Goal: Information Seeking & Learning: Learn about a topic

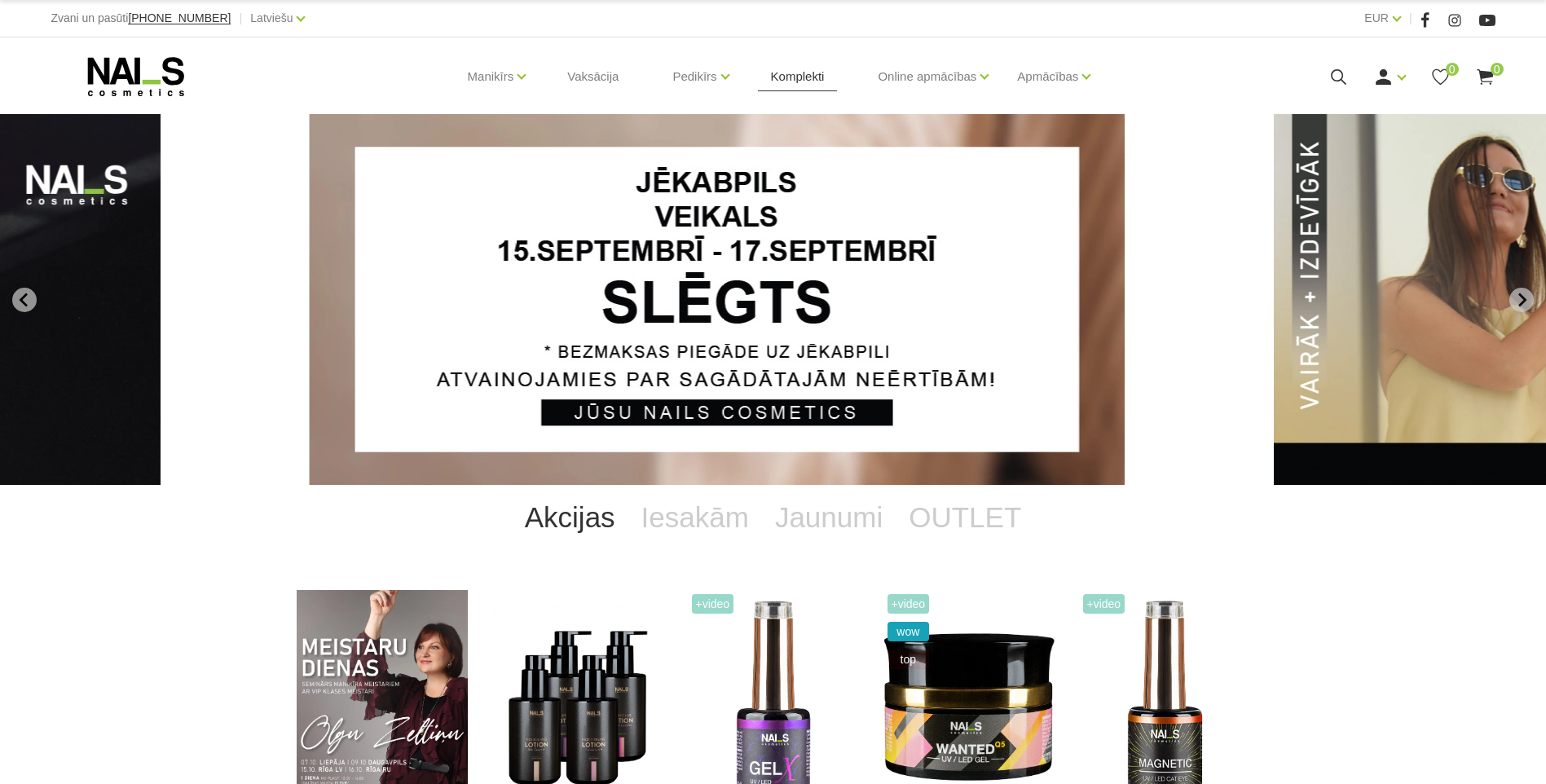
click at [778, 69] on link "Komplekti" at bounding box center [798, 76] width 80 height 78
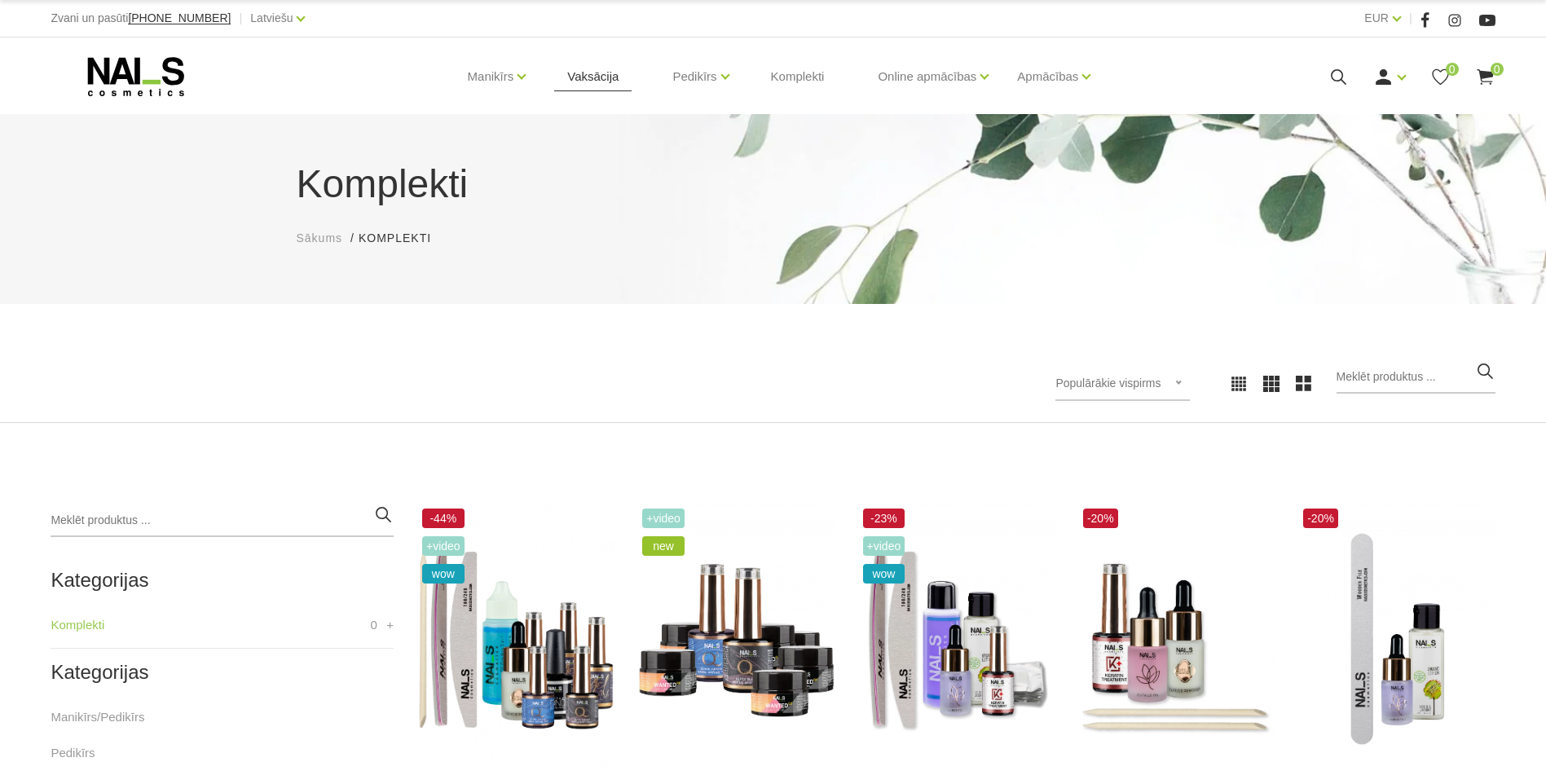
click at [604, 67] on link "Vaksācija" at bounding box center [592, 76] width 77 height 78
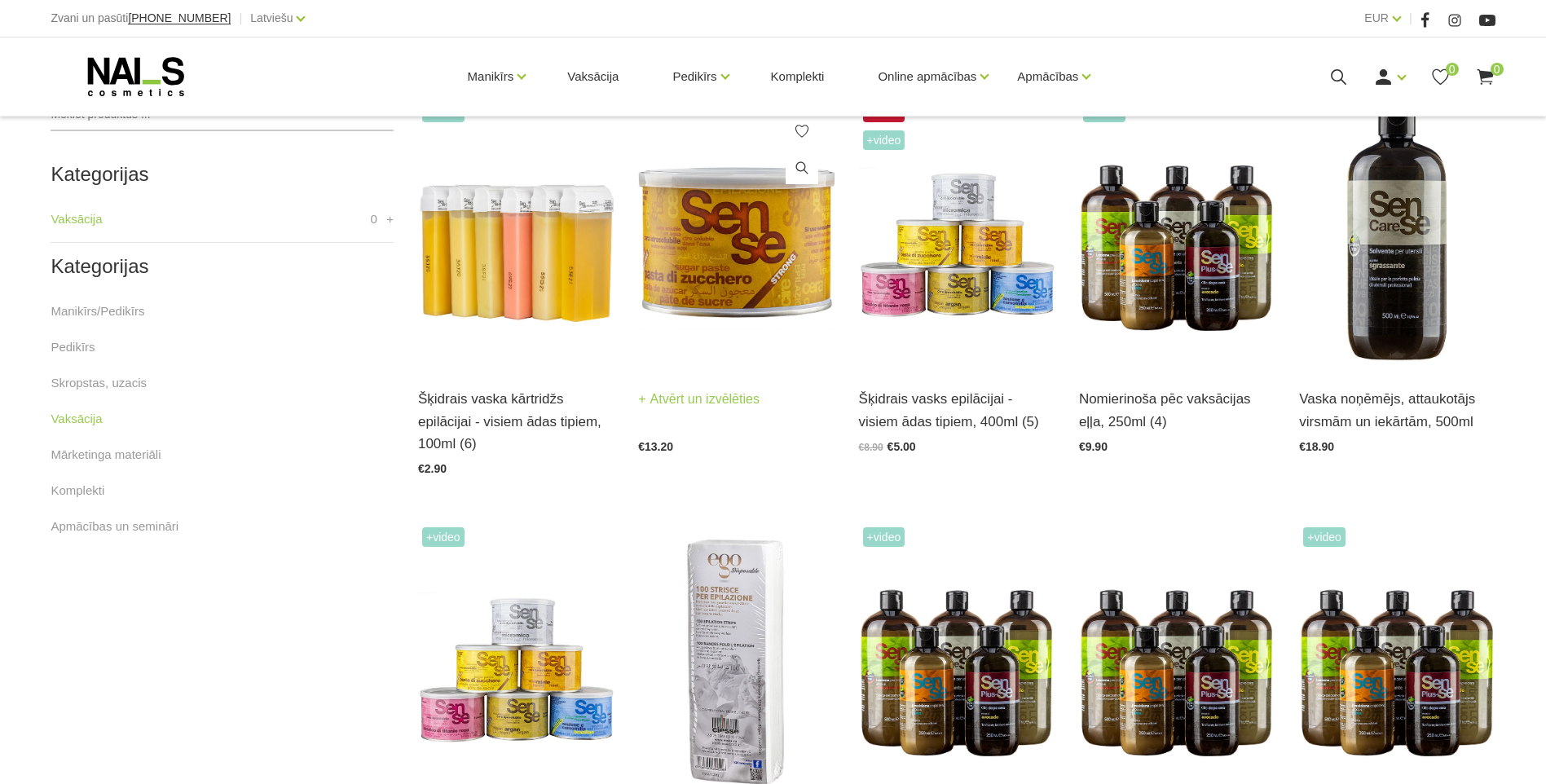
scroll to position [407, 0]
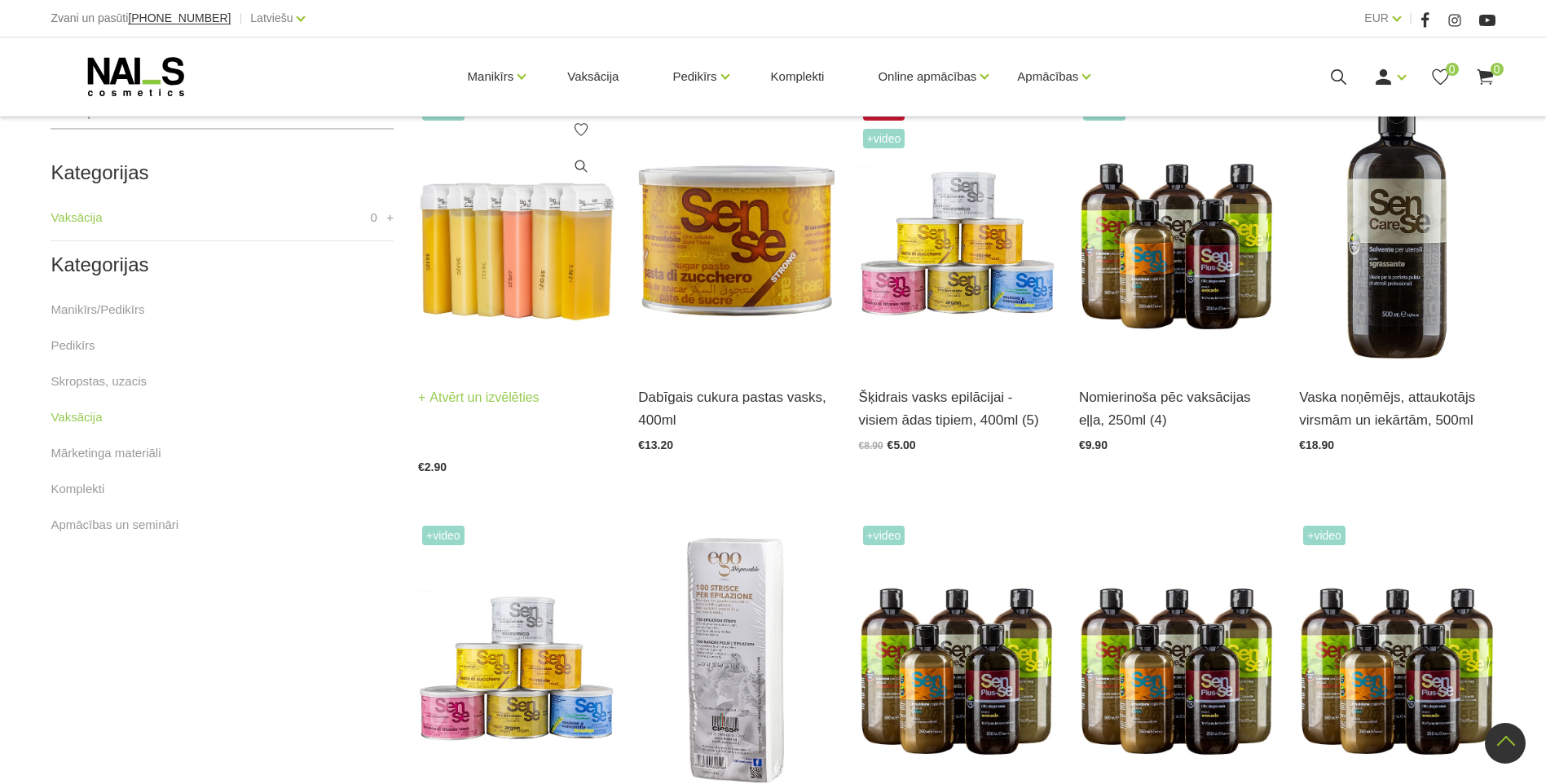
drag, startPoint x: 415, startPoint y: 386, endPoint x: 486, endPoint y: 415, distance: 76.7
click at [486, 415] on div "+Video Šķidrais vaska kārtridžs epilācijai - visiem ādas tipiem, 100ml (6) Atvē…" at bounding box center [515, 291] width 220 height 387
click at [493, 314] on img at bounding box center [516, 231] width 196 height 269
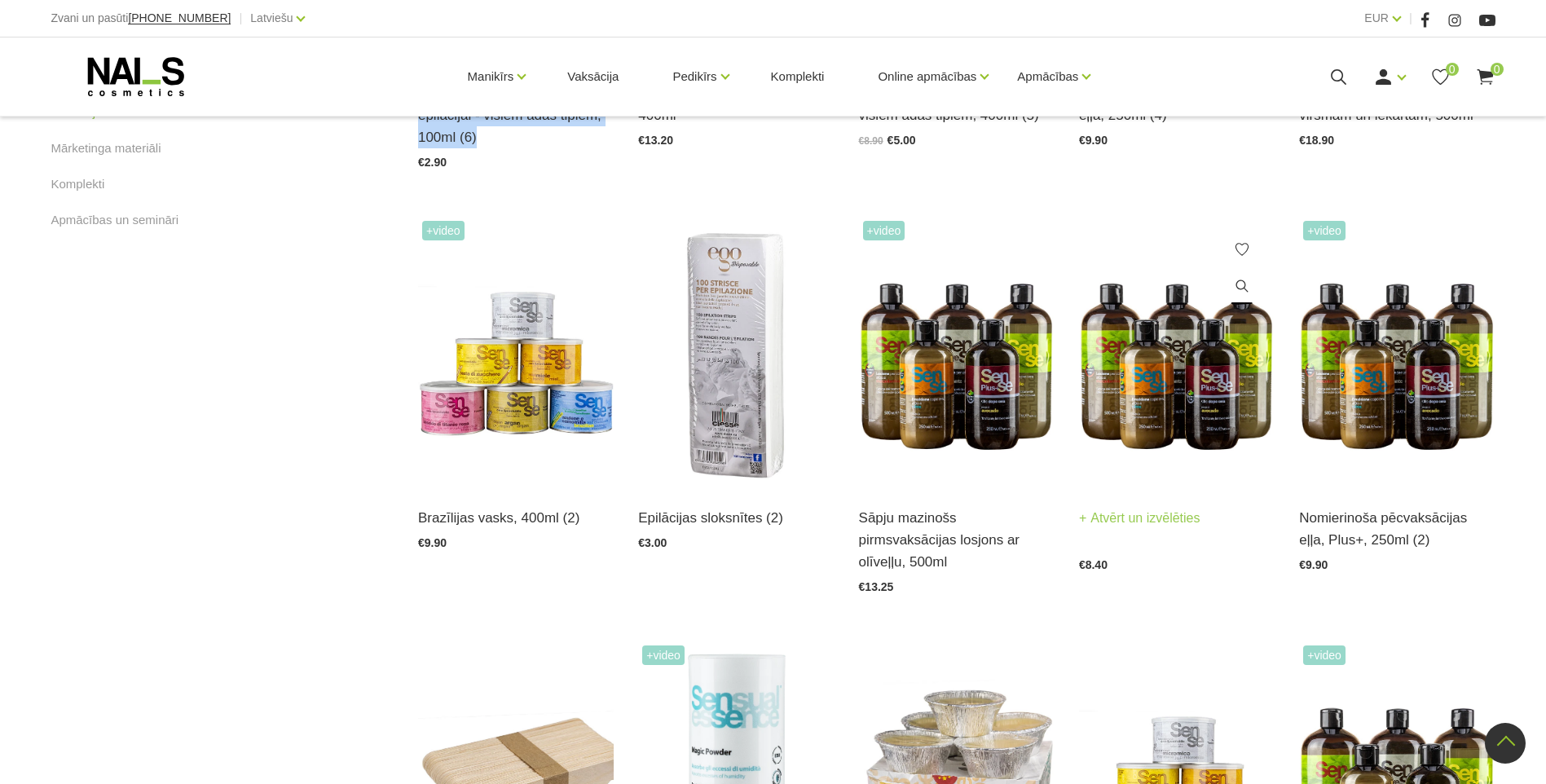
scroll to position [815, 0]
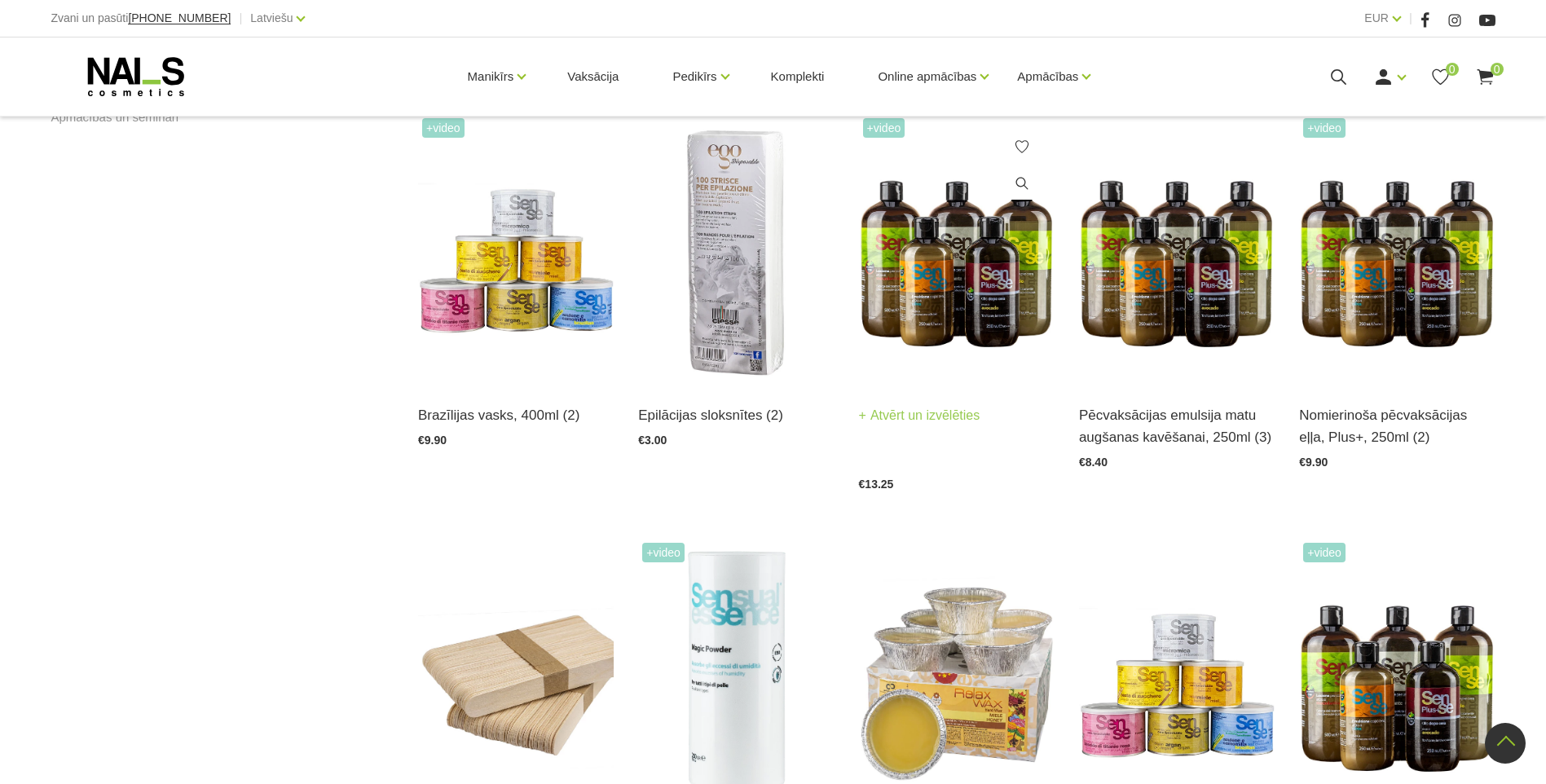
click at [956, 297] on img at bounding box center [956, 248] width 196 height 269
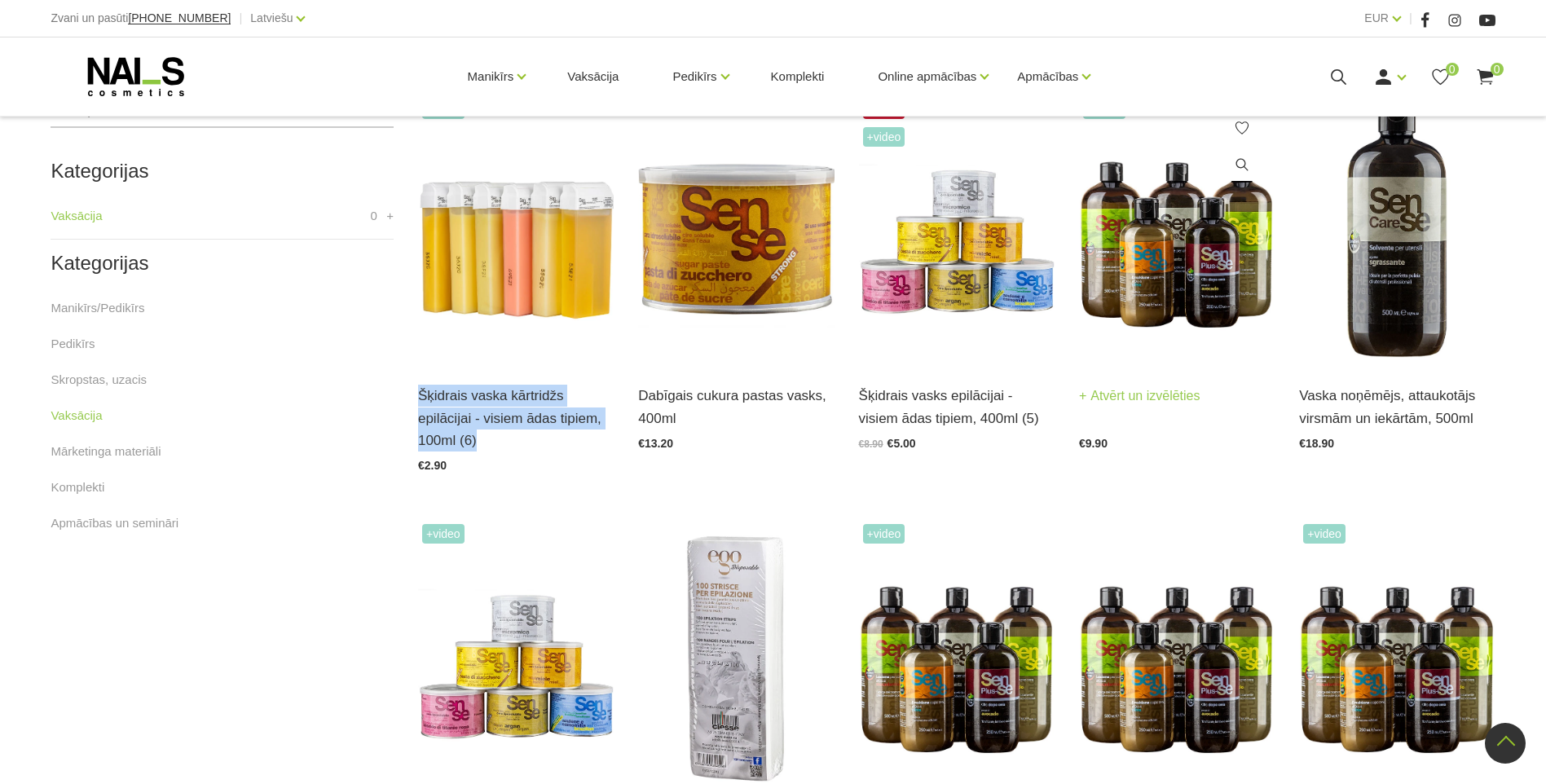
scroll to position [407, 0]
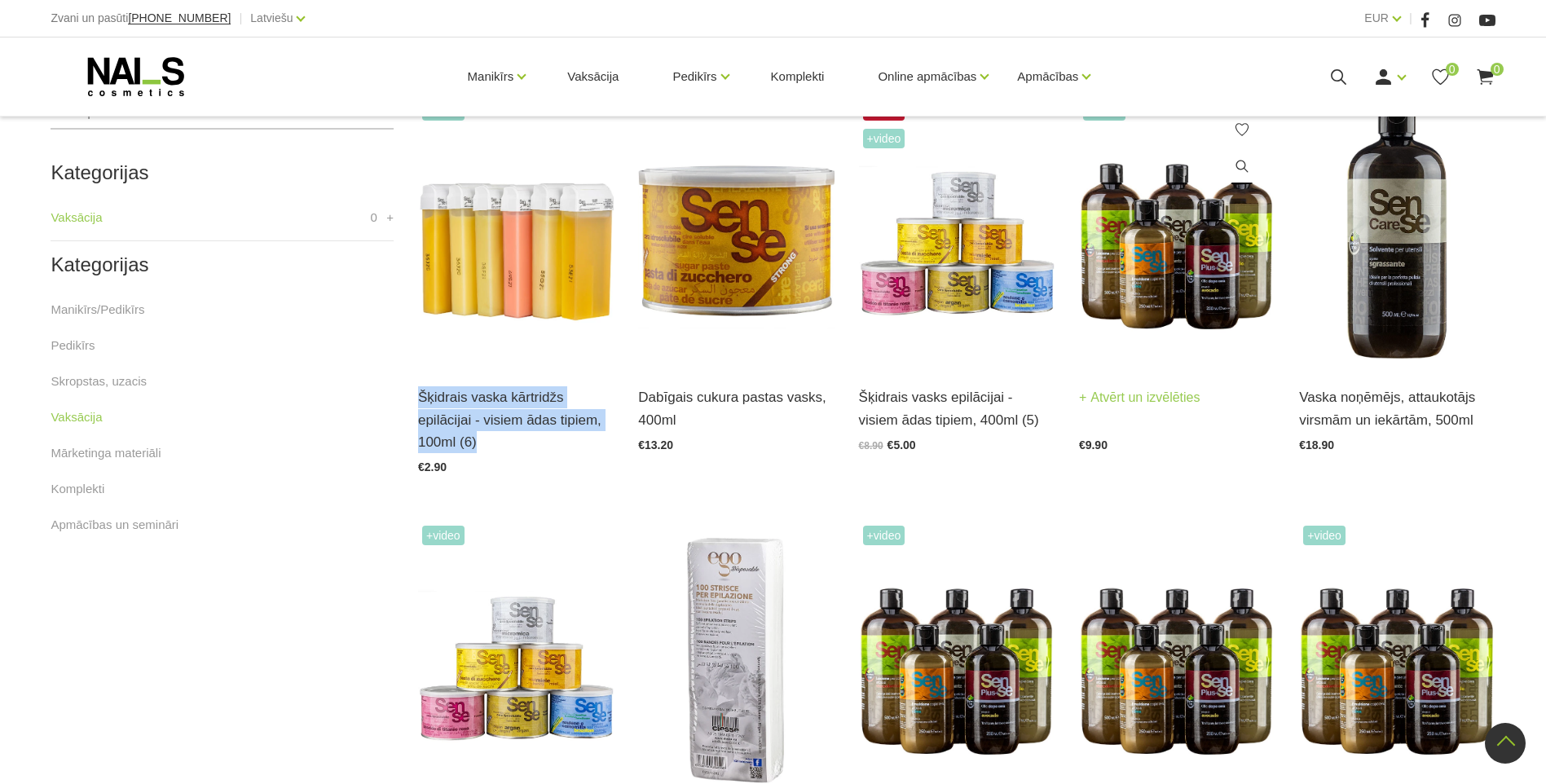
click at [1142, 238] on img at bounding box center [1176, 231] width 196 height 269
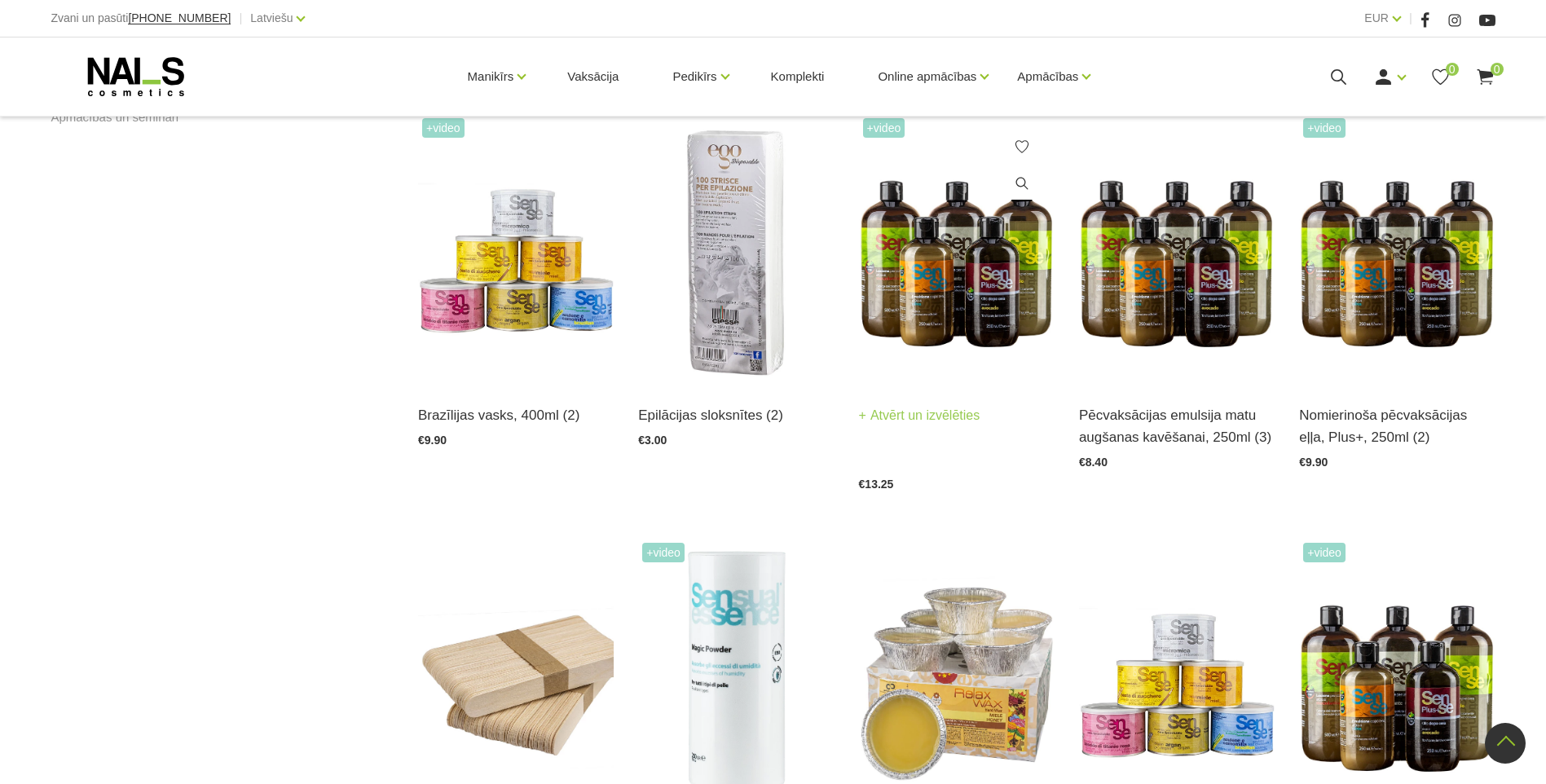
scroll to position [1059, 0]
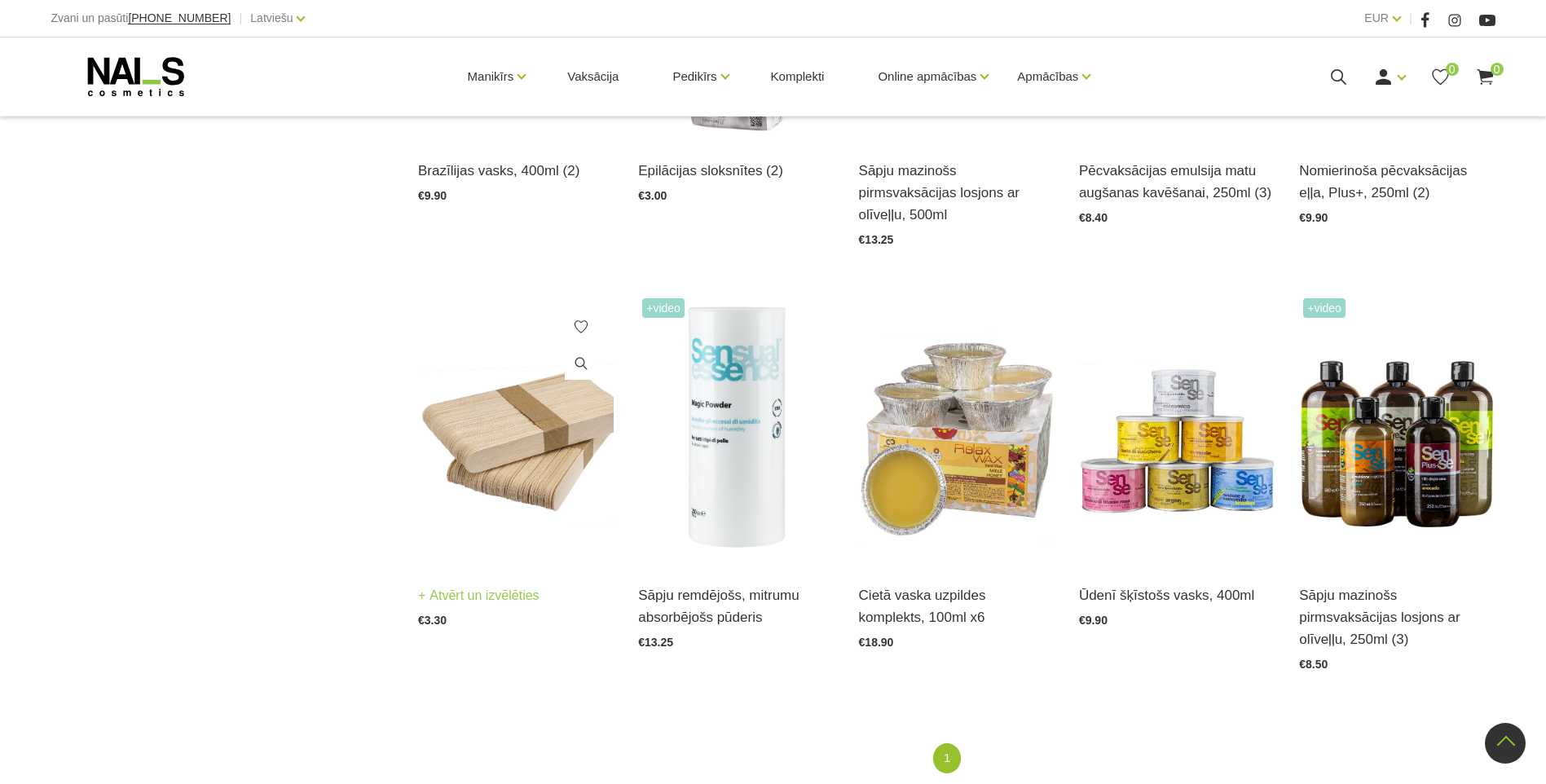
click at [506, 460] on img at bounding box center [516, 428] width 196 height 269
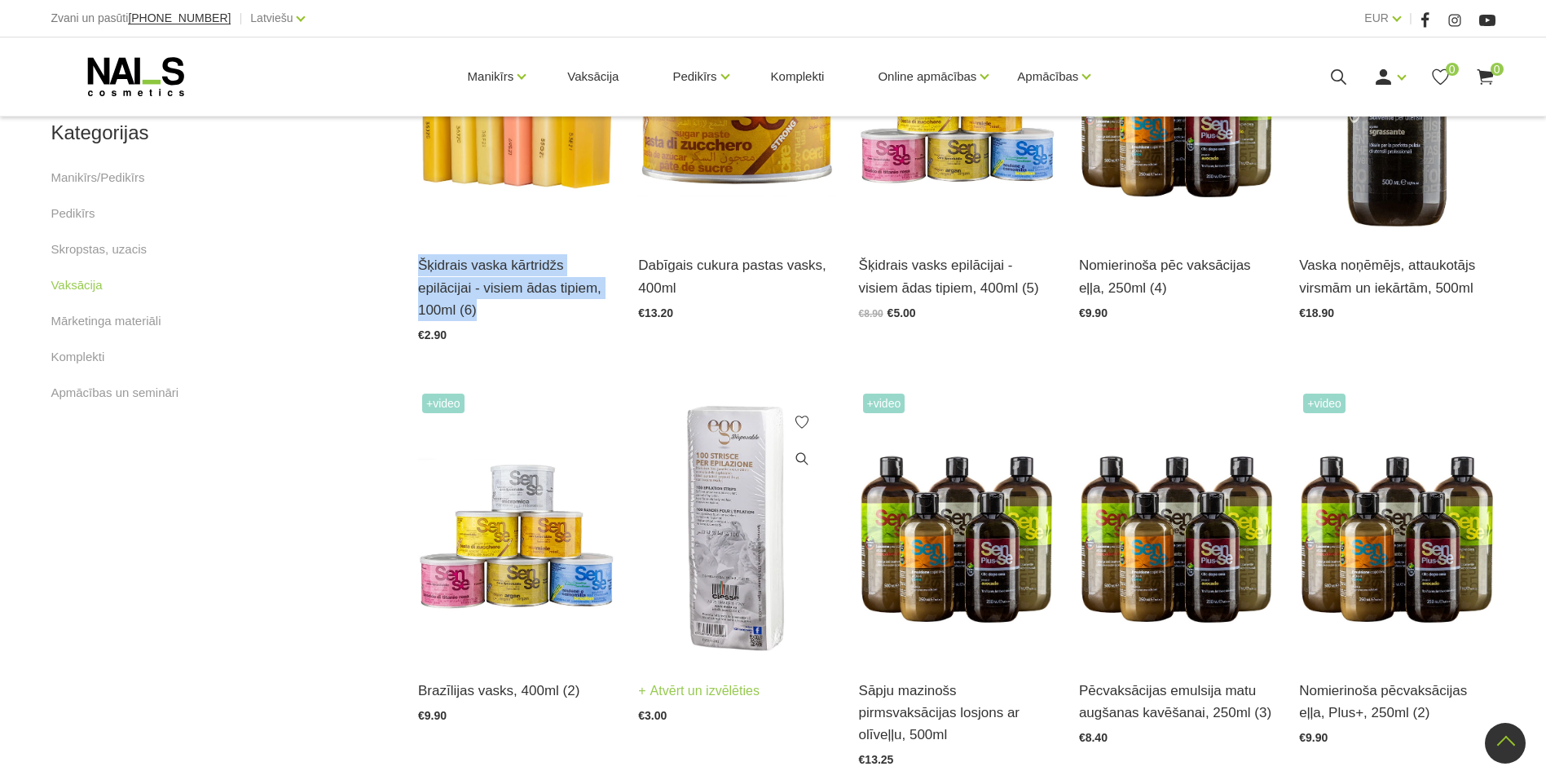
scroll to position [733, 0]
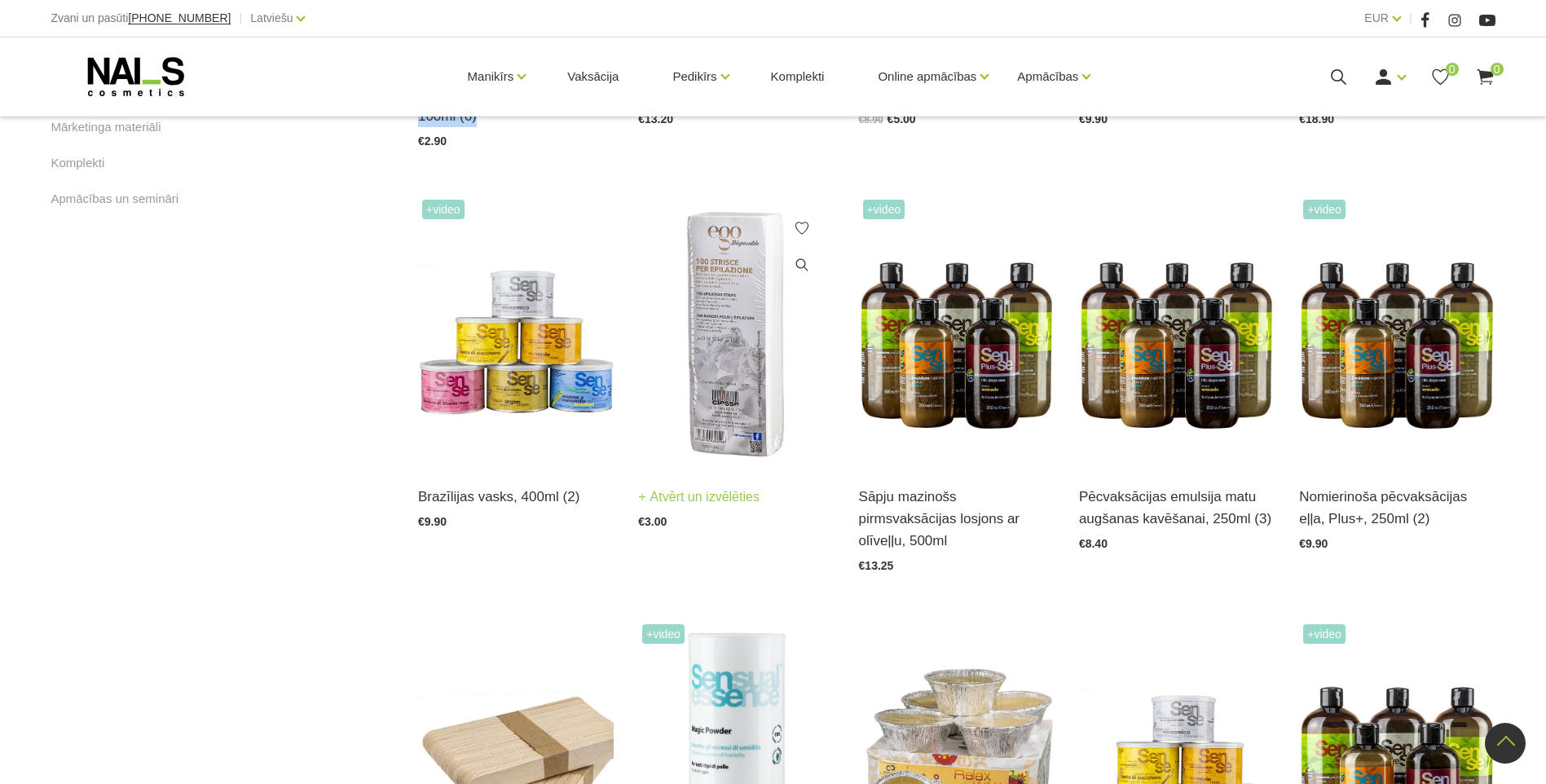
click at [752, 323] on img at bounding box center [736, 330] width 196 height 269
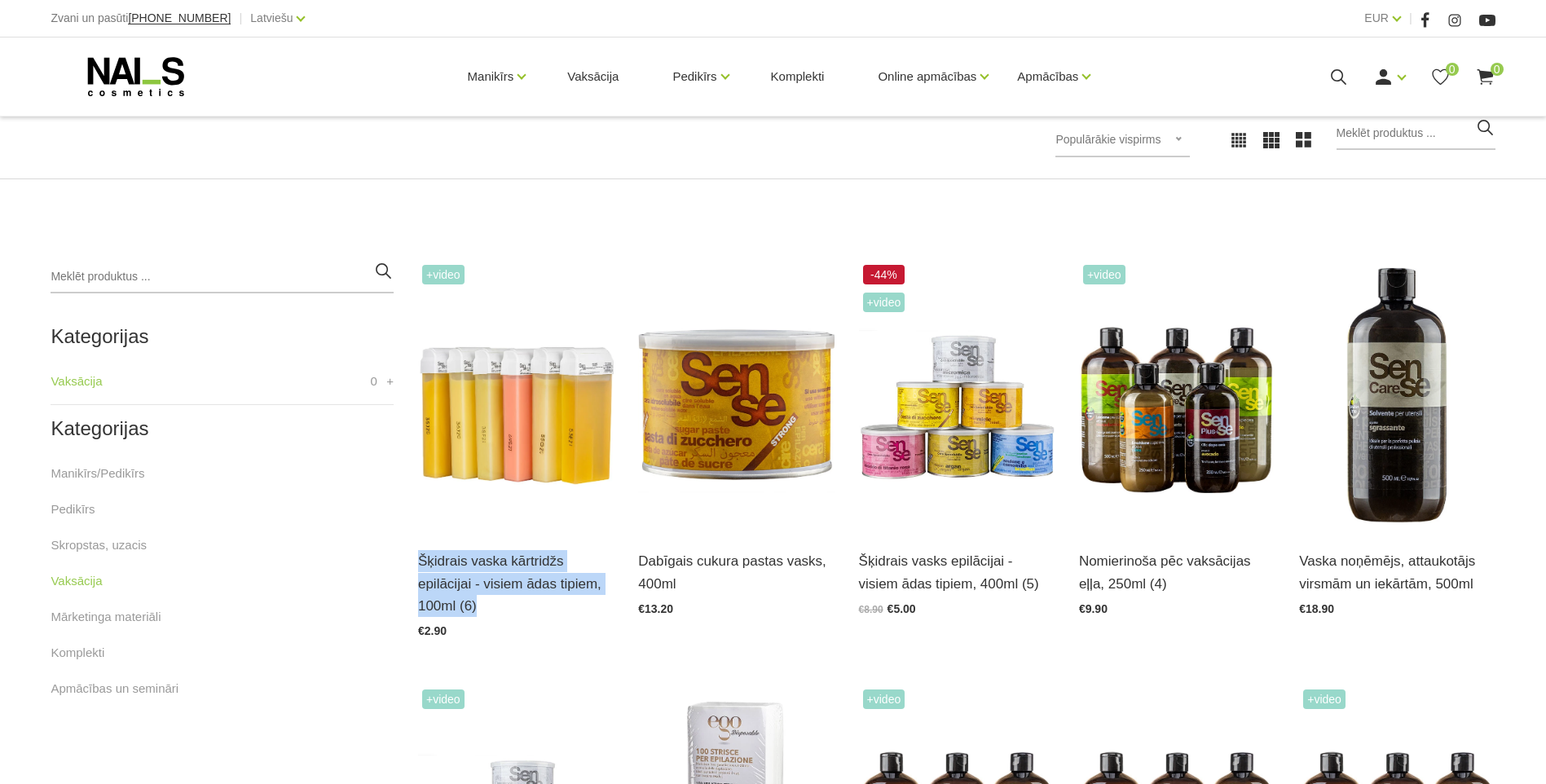
scroll to position [0, 0]
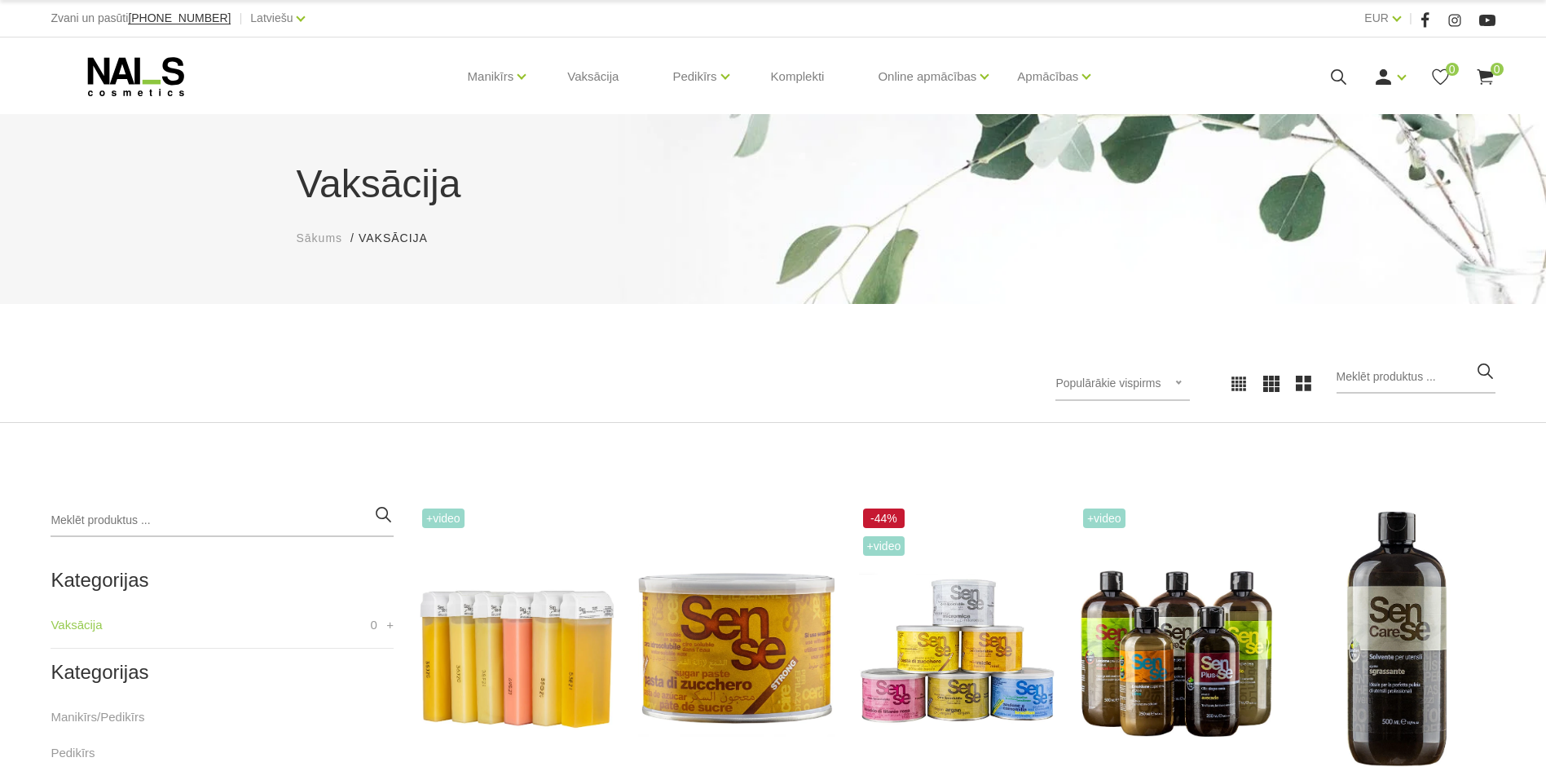
click at [124, 82] on icon at bounding box center [136, 76] width 171 height 41
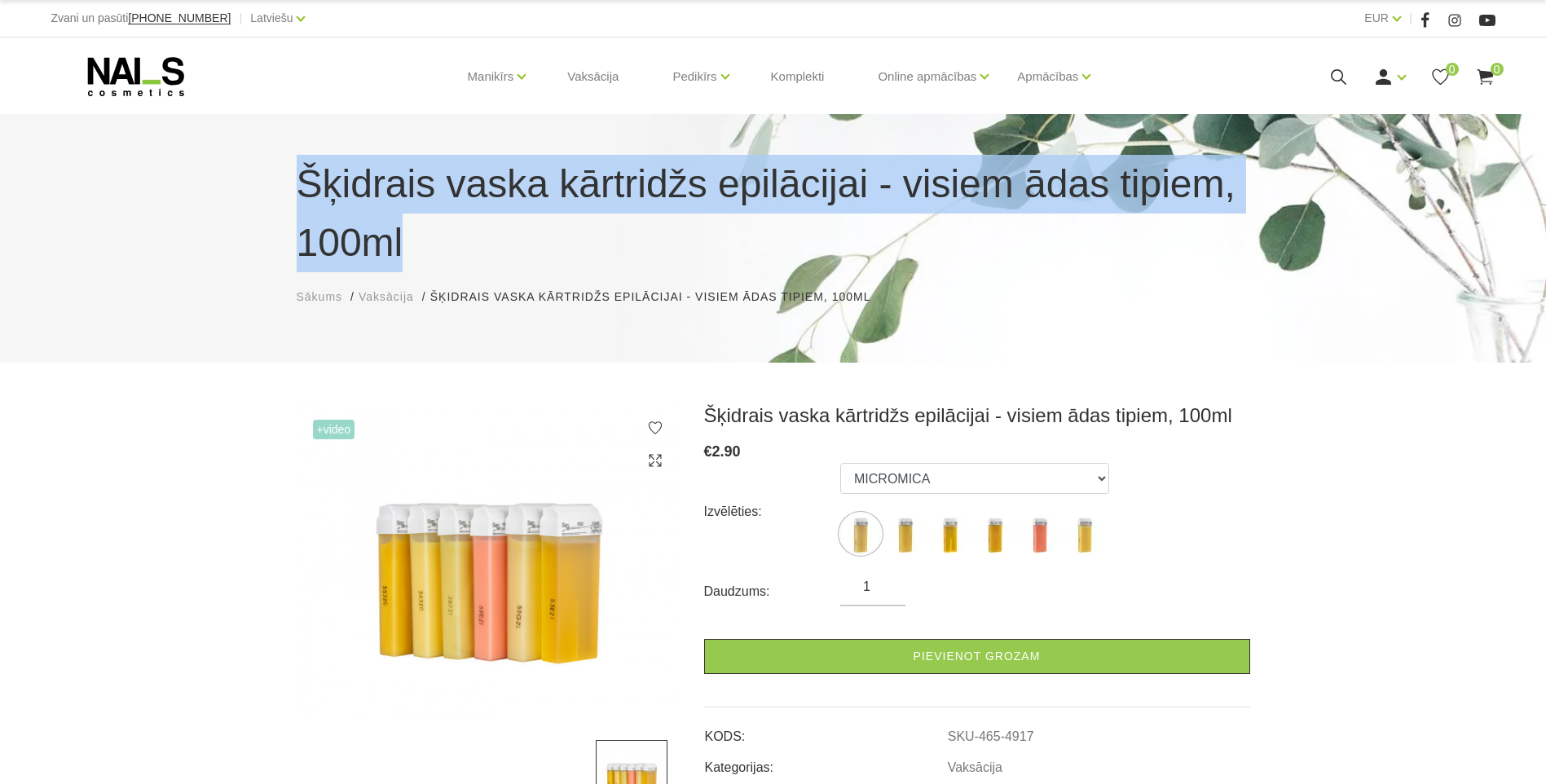
drag, startPoint x: 300, startPoint y: 193, endPoint x: 444, endPoint y: 227, distance: 148.0
click at [444, 227] on h1 "Šķidrais vaska kārtridžs epilācijai - visiem ādas tipiem, 100ml" at bounding box center [773, 214] width 954 height 118
drag, startPoint x: 444, startPoint y: 227, endPoint x: 379, endPoint y: 204, distance: 68.9
copy h1 "Šķidrais vaska kārtridžs epilācijai - visiem ādas tipiem, 100ml"
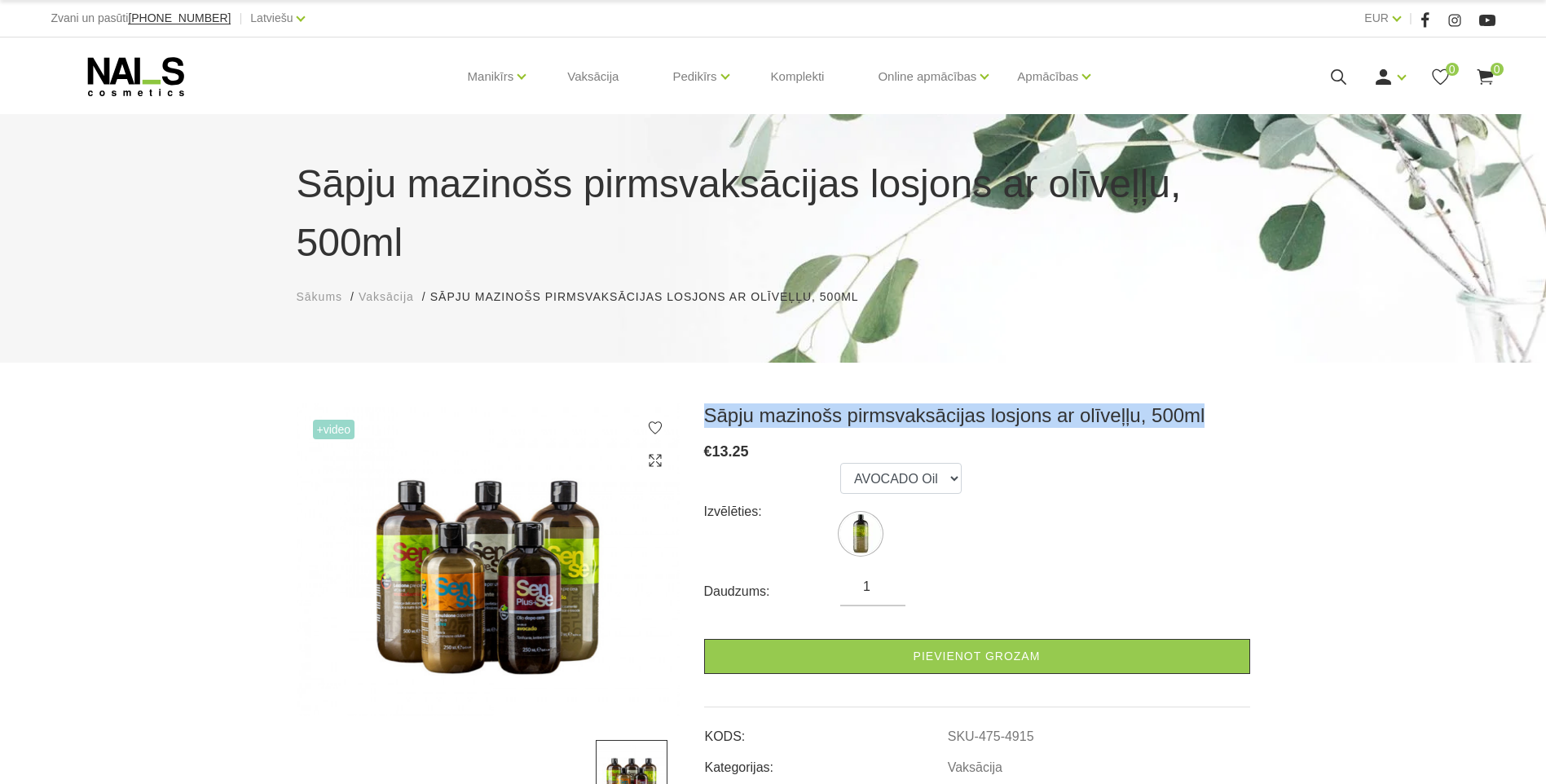
drag, startPoint x: 708, startPoint y: 418, endPoint x: 1190, endPoint y: 418, distance: 482.0
click at [1190, 418] on h3 "Sāpju mazinošs pirmsvaksācijas losjons ar olīveļļu, 500ml" at bounding box center [976, 415] width 546 height 24
drag, startPoint x: 1190, startPoint y: 418, endPoint x: 1152, endPoint y: 419, distance: 38.0
copy h3 "Sāpju mazinošs pirmsvaksācijas losjons ar olīveļļu, 500ml"
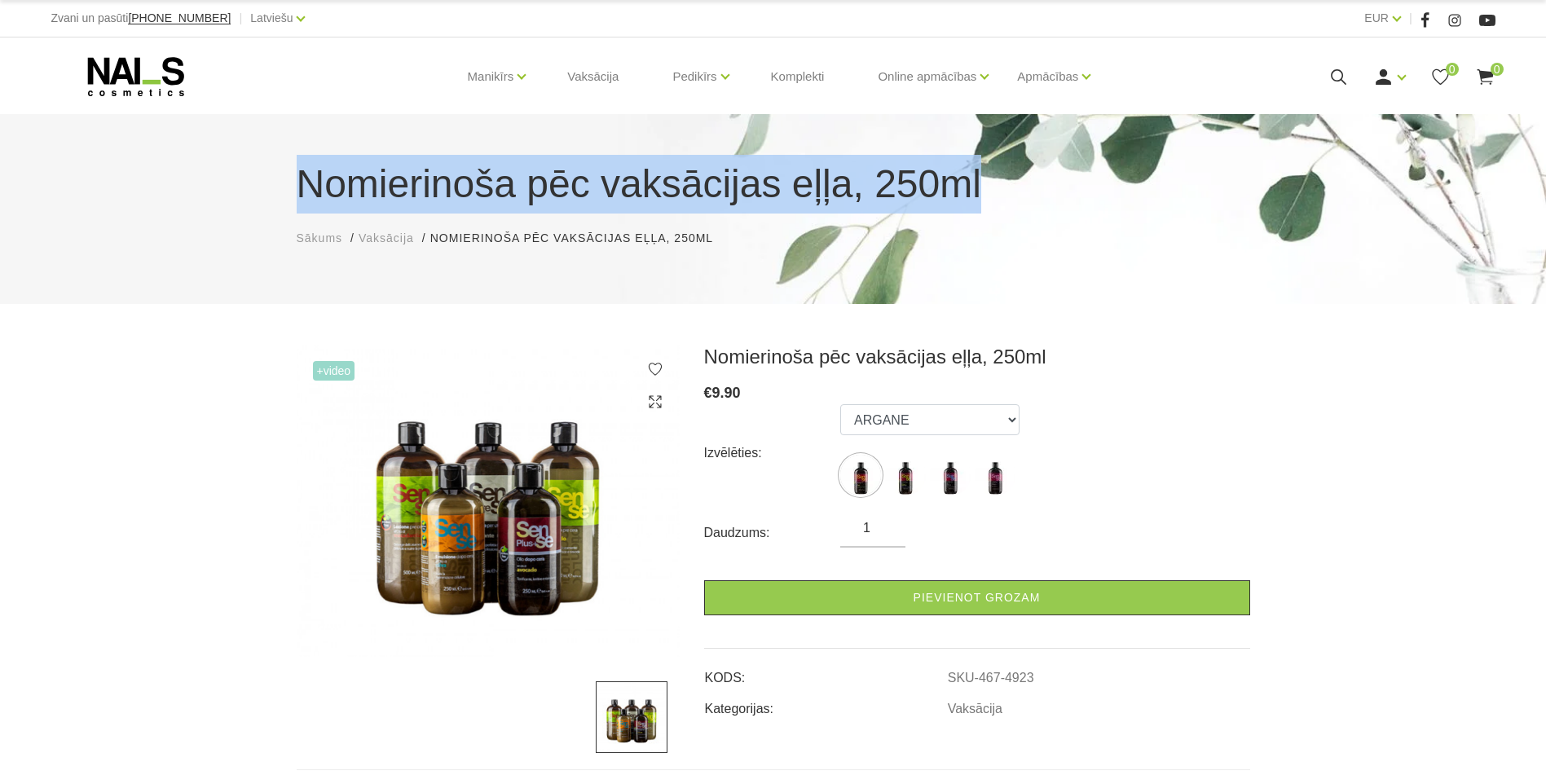
drag, startPoint x: 297, startPoint y: 184, endPoint x: 1031, endPoint y: 175, distance: 734.1
click at [1031, 175] on h1 "Nomierinoša pēc vaksācijas eļļa, 250ml" at bounding box center [773, 184] width 954 height 59
drag, startPoint x: 1031, startPoint y: 175, endPoint x: 946, endPoint y: 177, distance: 85.0
copy h1 "Nomierinoša pēc vaksācijas eļļa, 250ml"
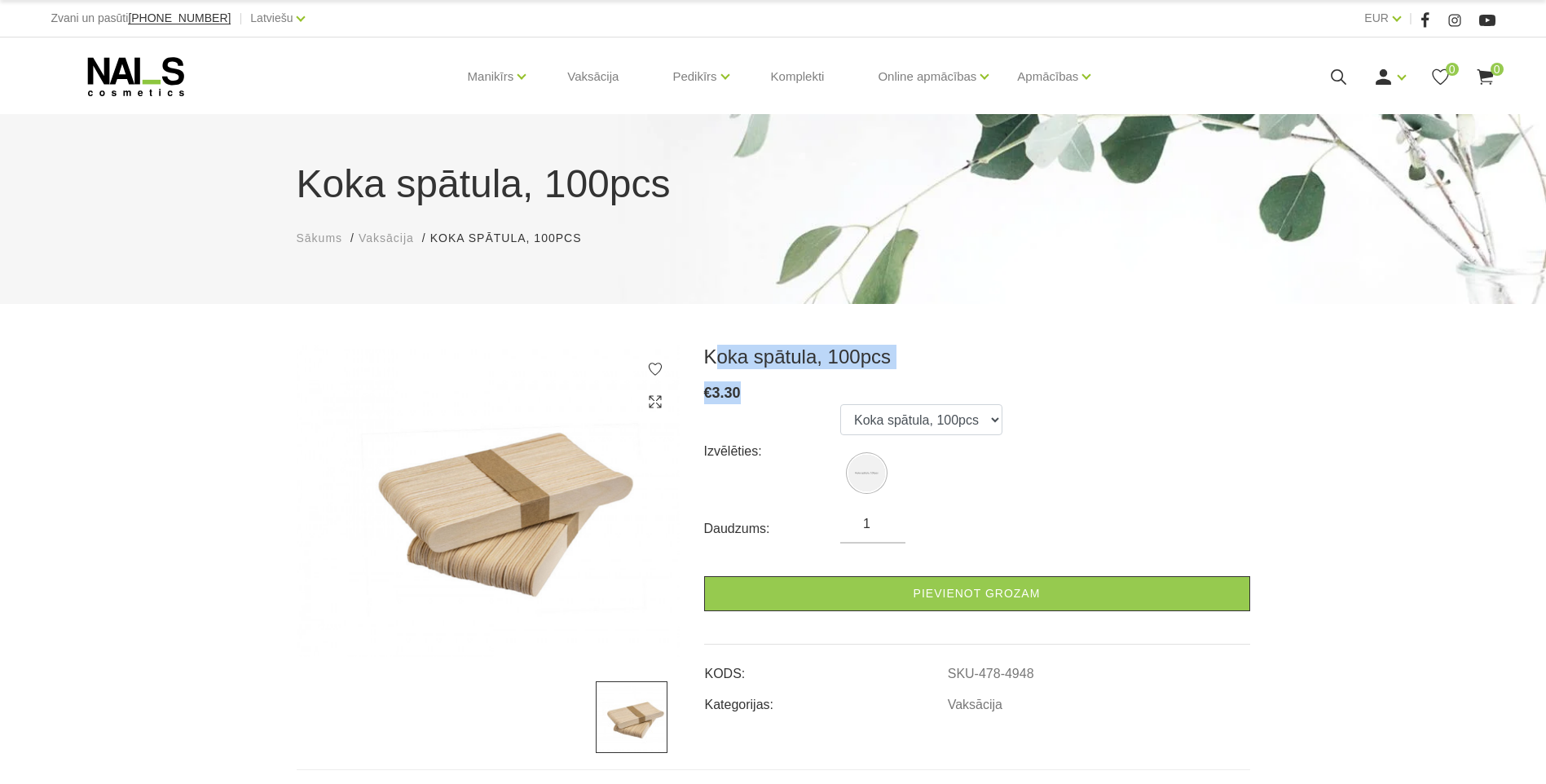
drag, startPoint x: 716, startPoint y: 354, endPoint x: 916, endPoint y: 370, distance: 200.6
click at [916, 370] on div "Koka spātula, 100pcs € 3.30 Izvēlēties: Koka spātula, 100pcs Daudzums: 1 Pievie…" at bounding box center [976, 530] width 546 height 370
click at [886, 357] on h3 "Koka spātula, 100pcs" at bounding box center [976, 357] width 546 height 24
drag, startPoint x: 832, startPoint y: 359, endPoint x: 706, endPoint y: 360, distance: 126.0
click at [706, 360] on h3 "Koka spātula, 100pcs" at bounding box center [976, 357] width 546 height 24
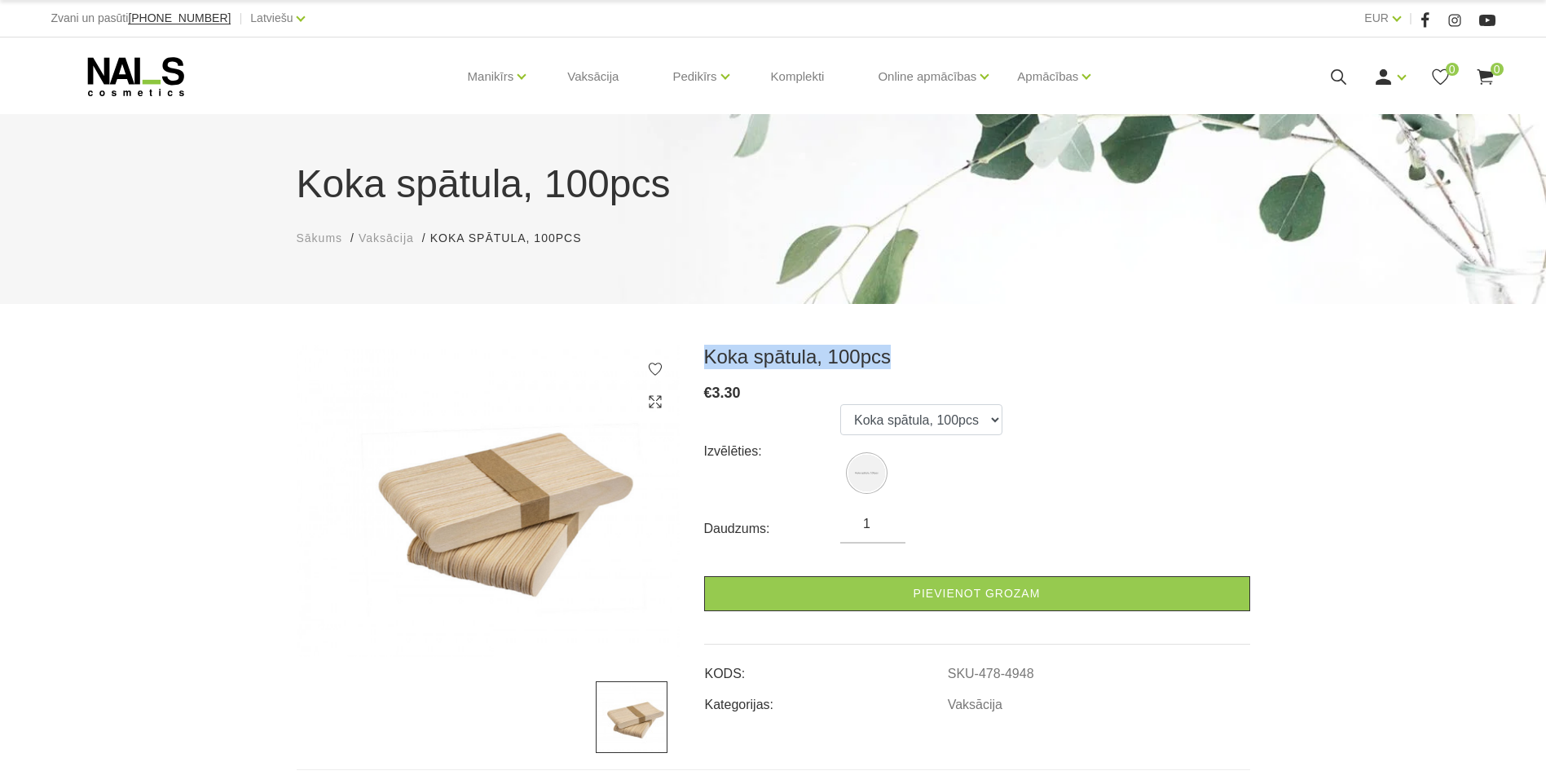
drag, startPoint x: 706, startPoint y: 360, endPoint x: 731, endPoint y: 356, distance: 25.3
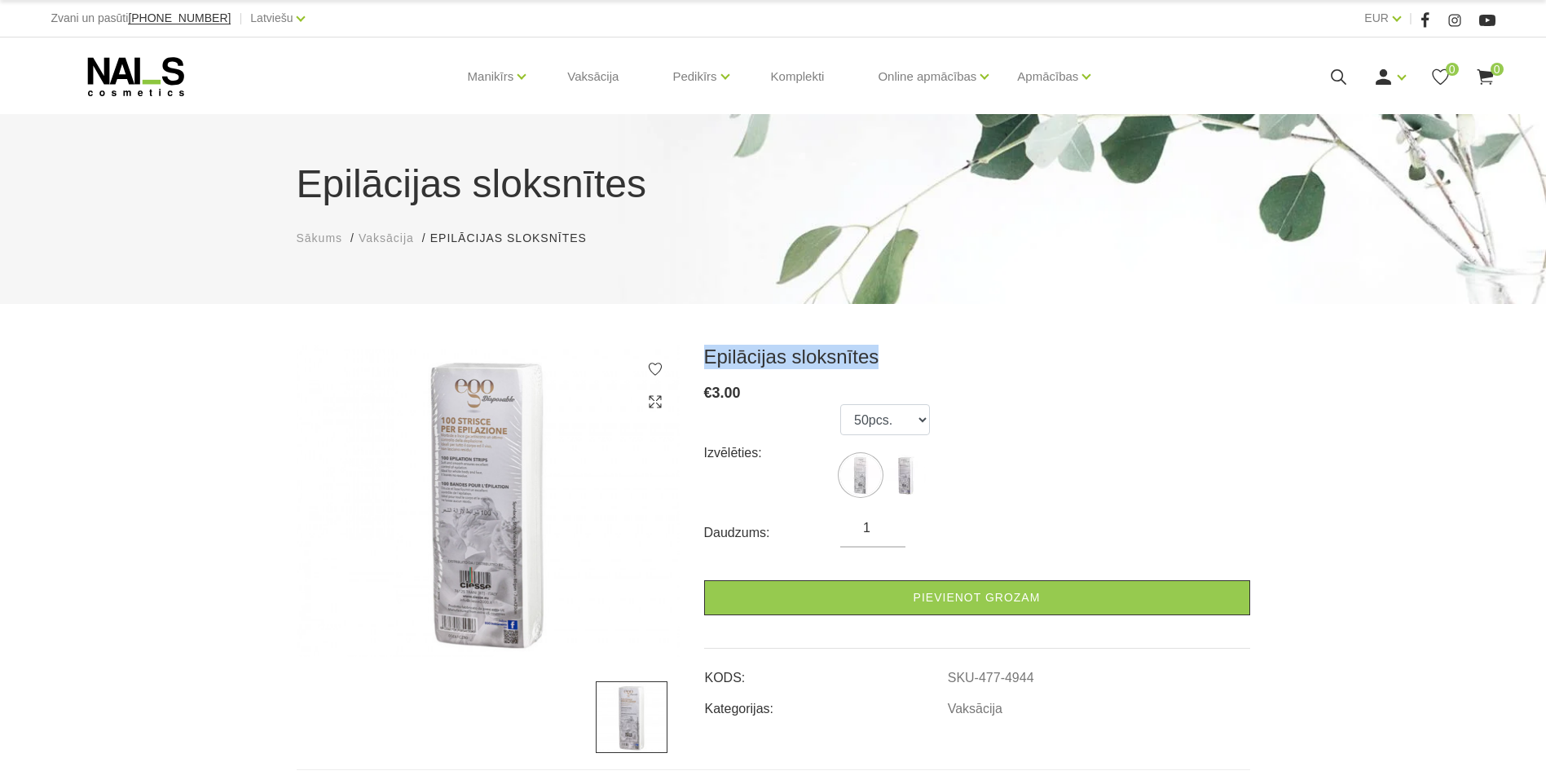
drag, startPoint x: 701, startPoint y: 359, endPoint x: 892, endPoint y: 346, distance: 191.4
click at [892, 346] on div "Epilācijas sloksnītes € 3.00 Izvēlēties: 50pcs. 100pcs, Daudzums: 1 Pievienot g…" at bounding box center [977, 549] width 571 height 408
drag, startPoint x: 892, startPoint y: 346, endPoint x: 856, endPoint y: 349, distance: 36.1
copy h3 "Epilācijas sloksnītes"
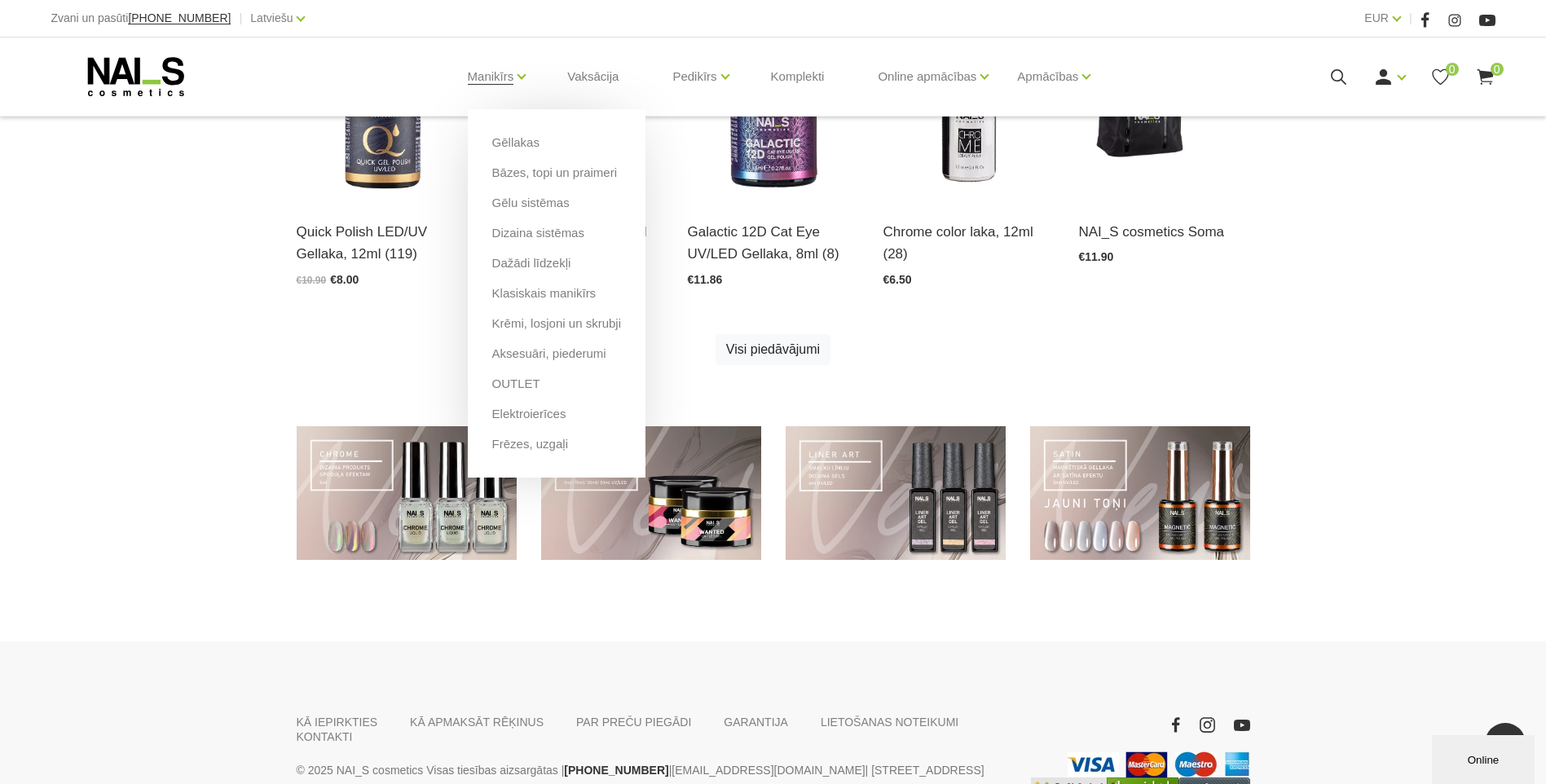
scroll to position [1115, 0]
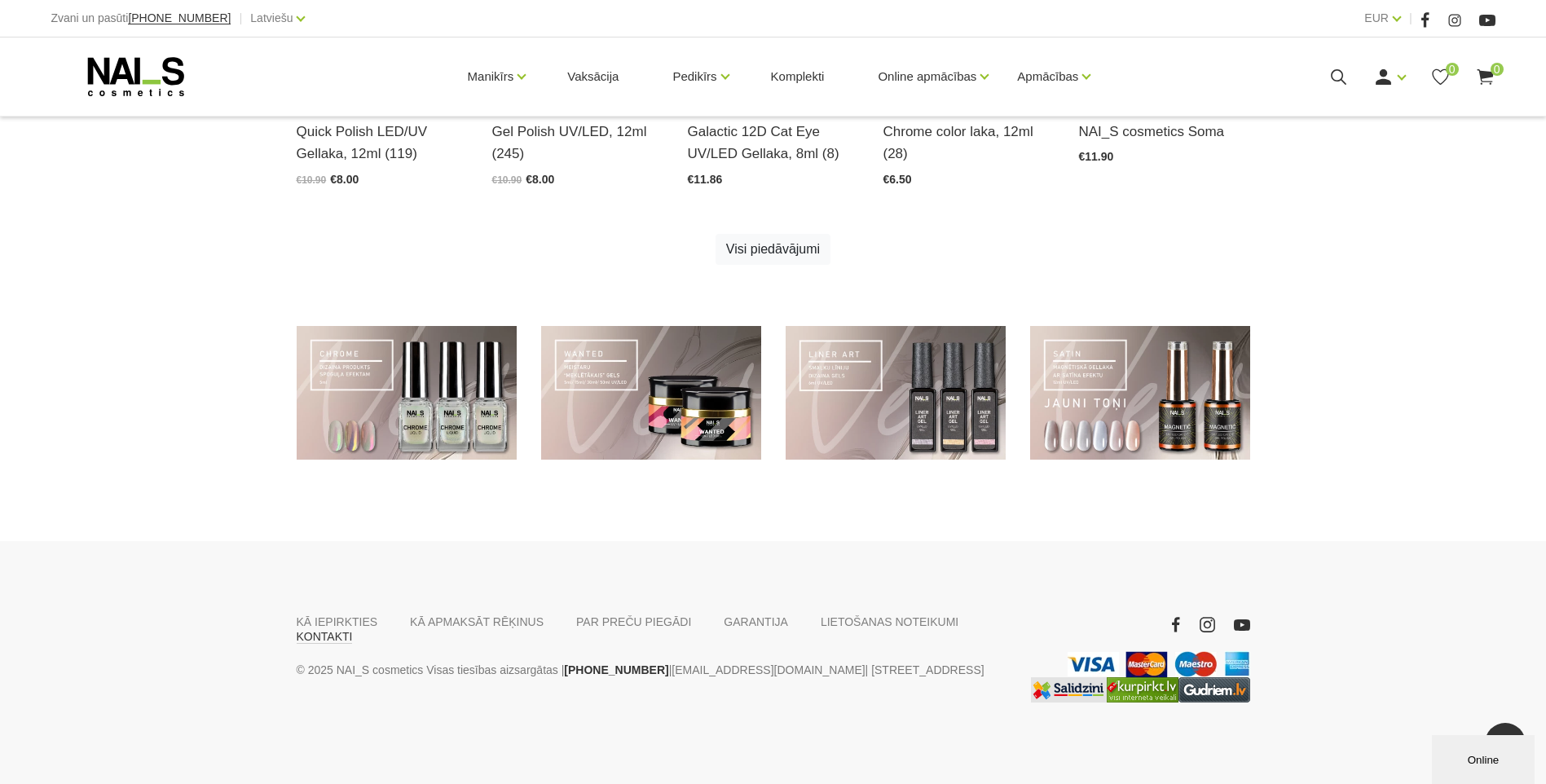
click at [353, 629] on link "KONTAKTI" at bounding box center [325, 636] width 56 height 14
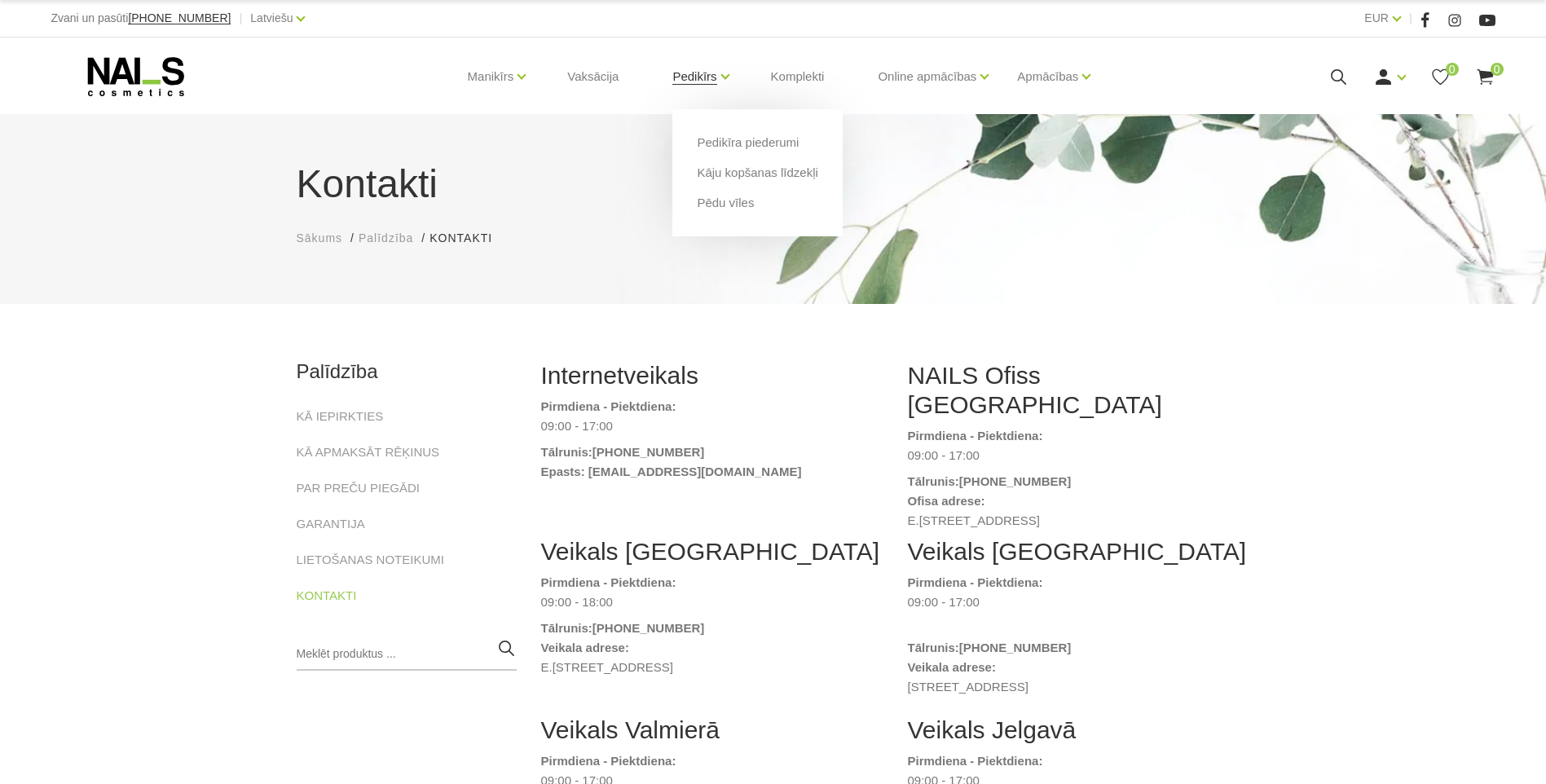
click at [700, 72] on link "Pedikīrs" at bounding box center [694, 77] width 44 height 65
click at [720, 147] on link "Pedikīra piederumi" at bounding box center [747, 143] width 101 height 18
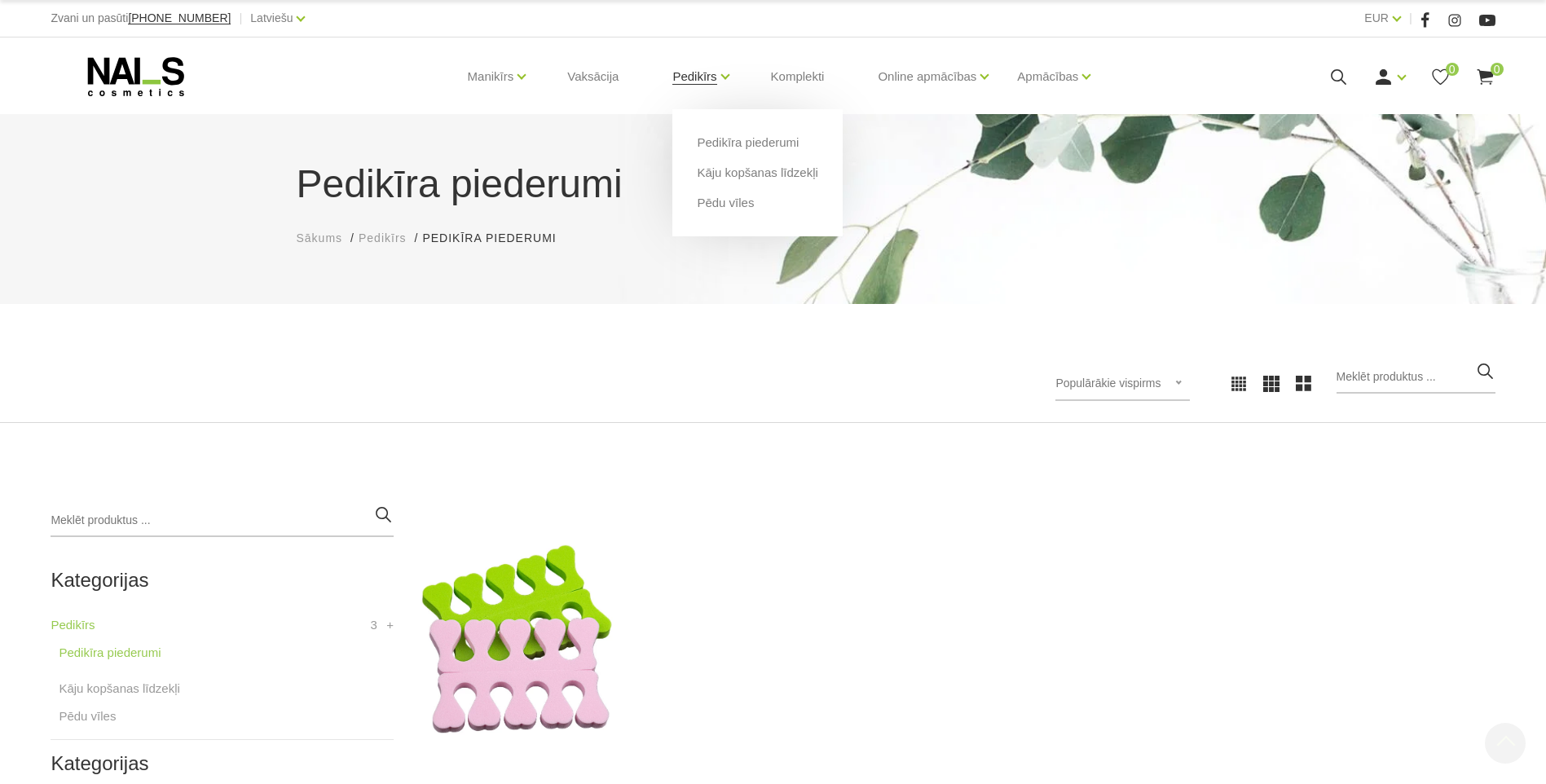
click at [712, 84] on link "Pedikīrs" at bounding box center [694, 77] width 44 height 65
click at [773, 170] on link "Kāju kopšanas līdzekļi" at bounding box center [756, 173] width 120 height 18
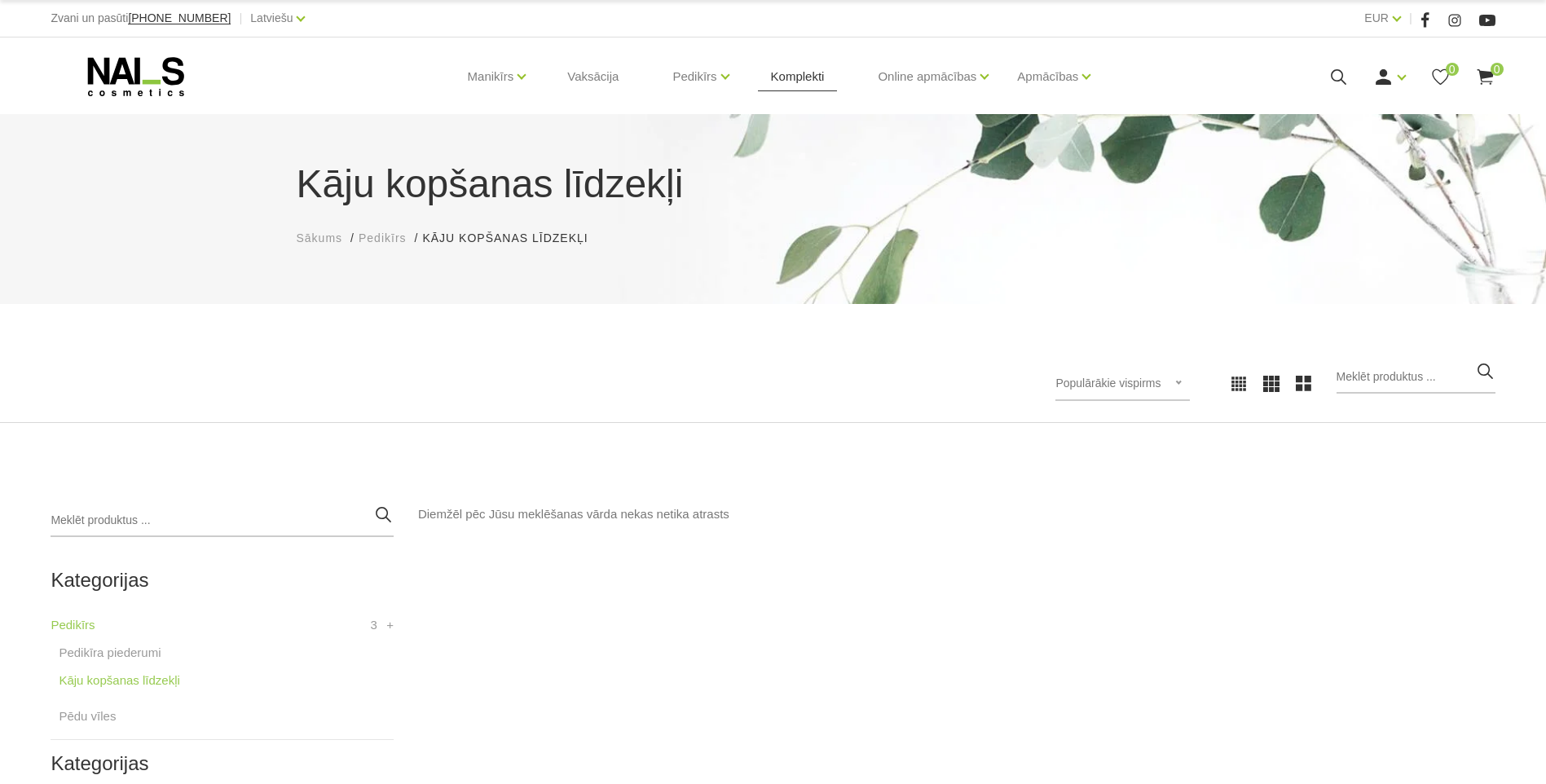
click at [800, 74] on link "Komplekti" at bounding box center [798, 76] width 80 height 78
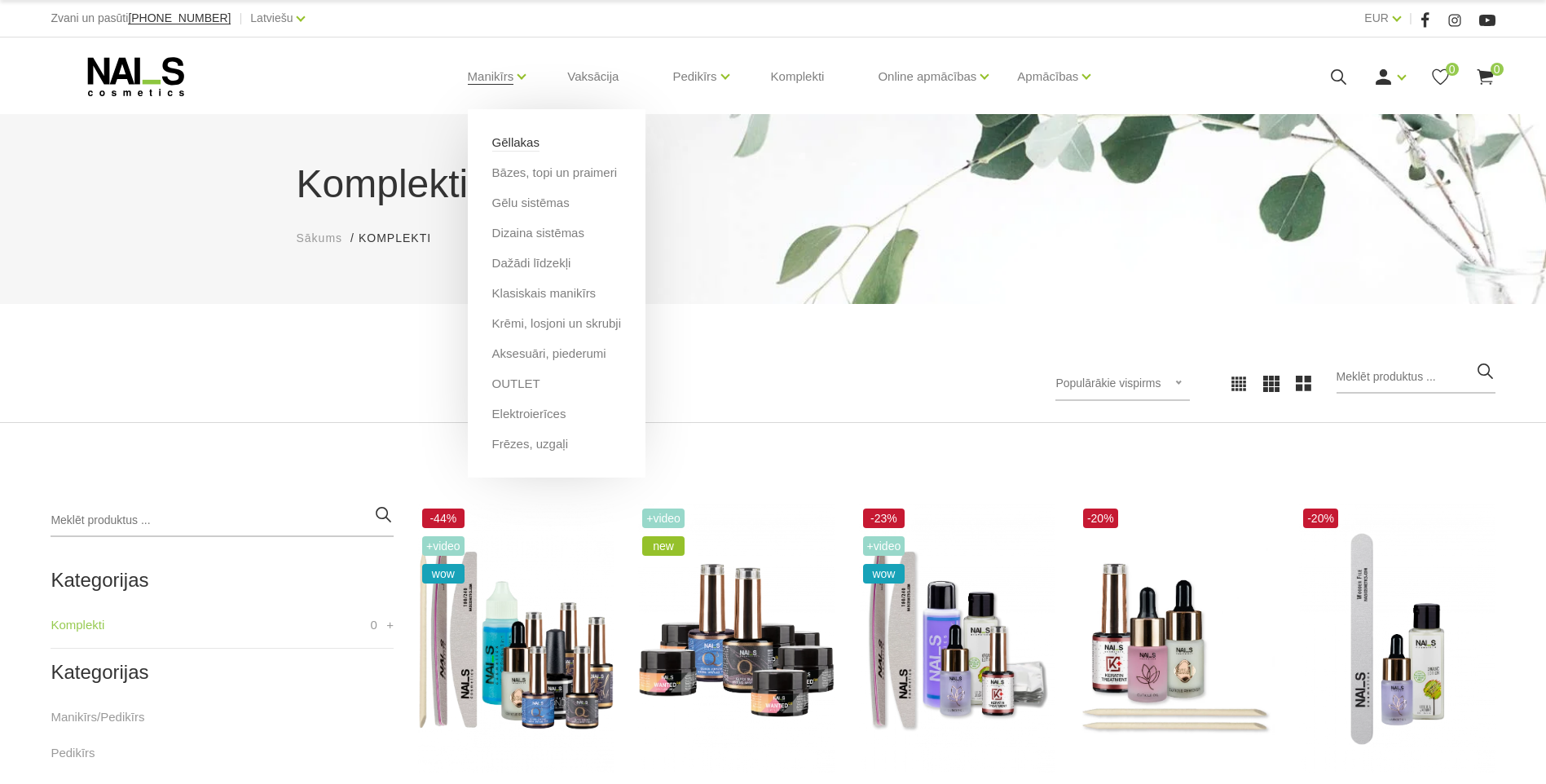
click at [517, 139] on link "Gēllakas" at bounding box center [516, 143] width 47 height 18
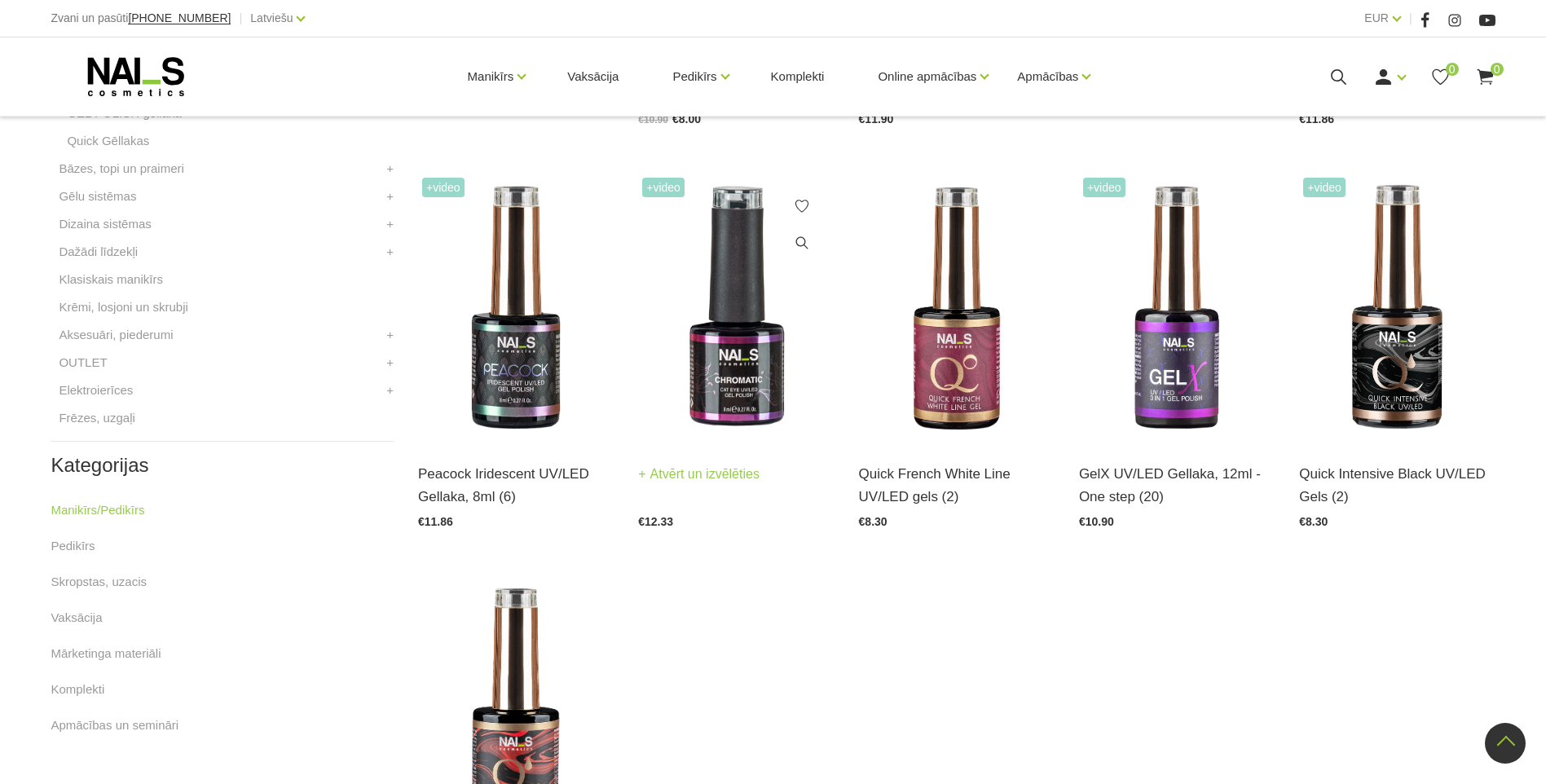
scroll to position [570, 0]
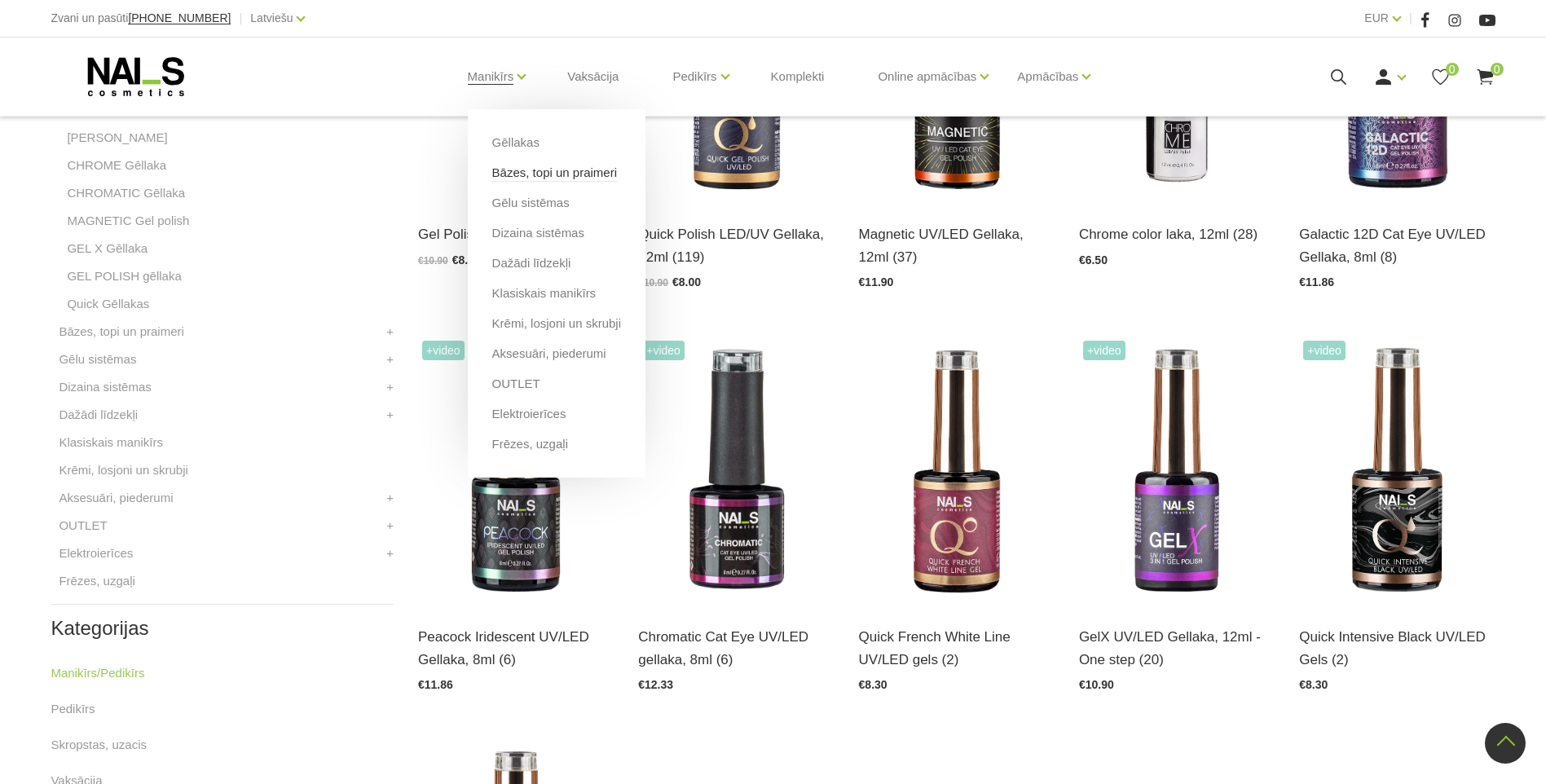
click at [538, 171] on link "Bāzes, topi un praimeri" at bounding box center [555, 173] width 125 height 18
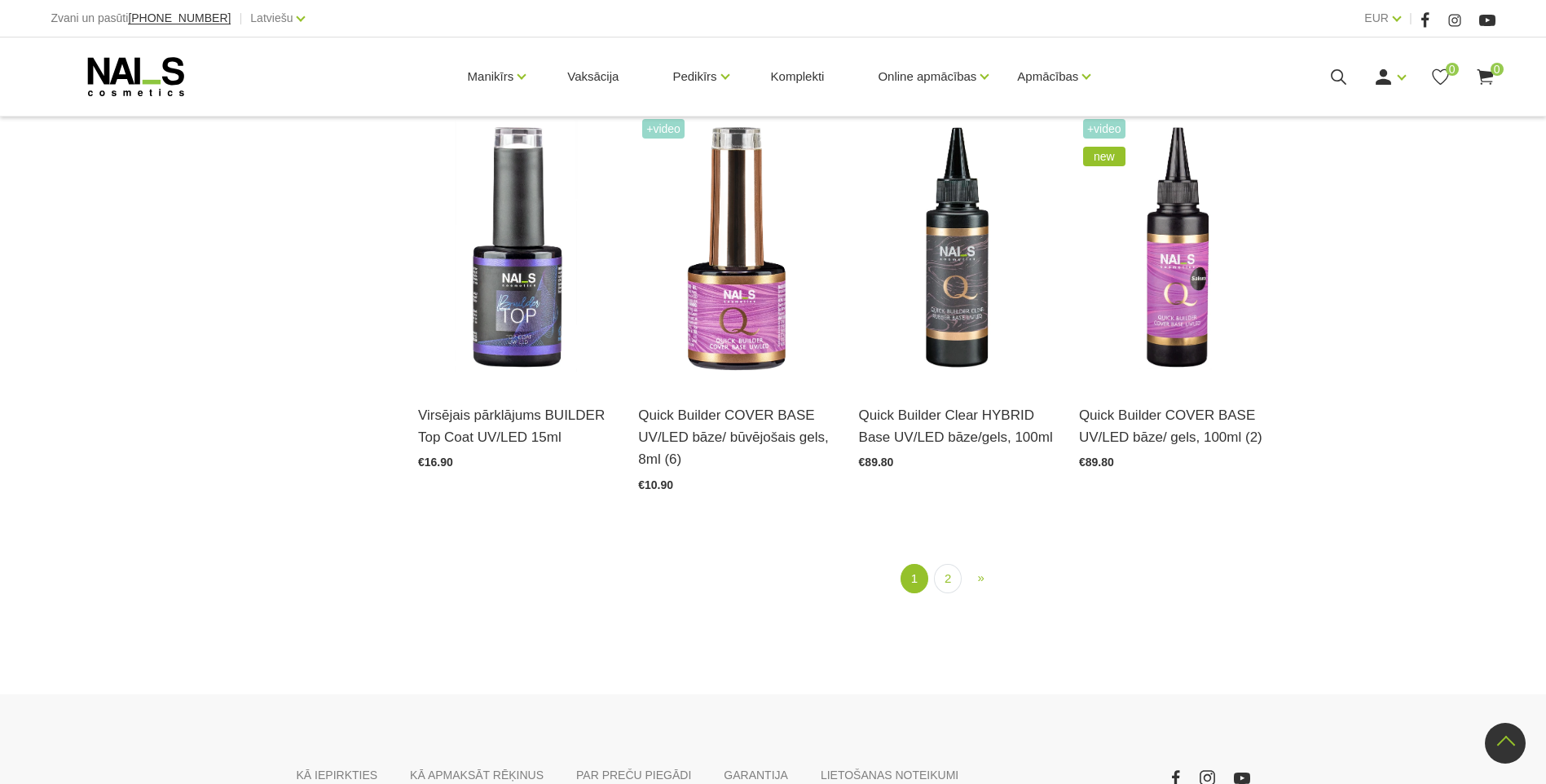
scroll to position [1767, 0]
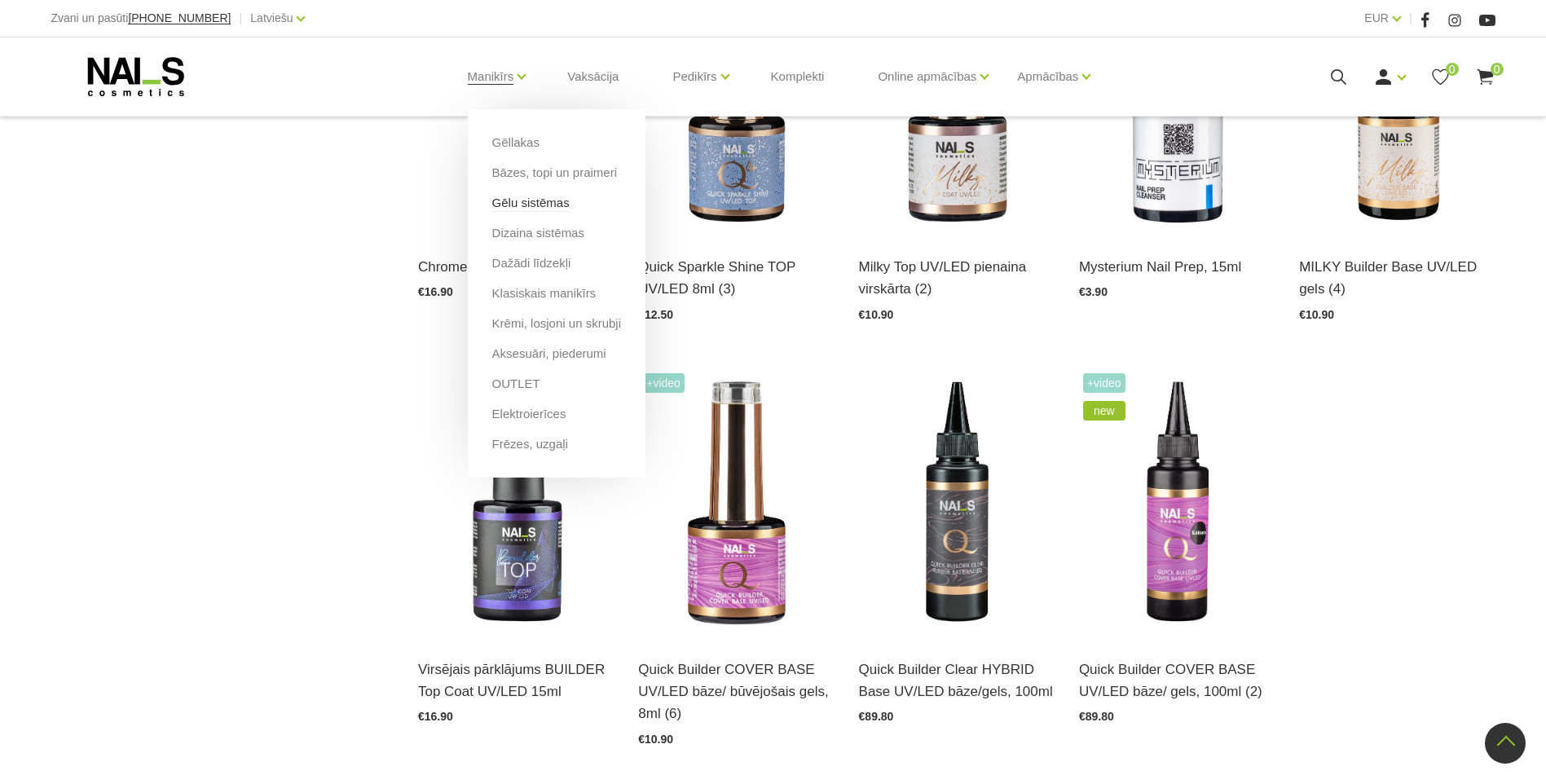
click at [552, 199] on link "Gēlu sistēmas" at bounding box center [531, 203] width 77 height 18
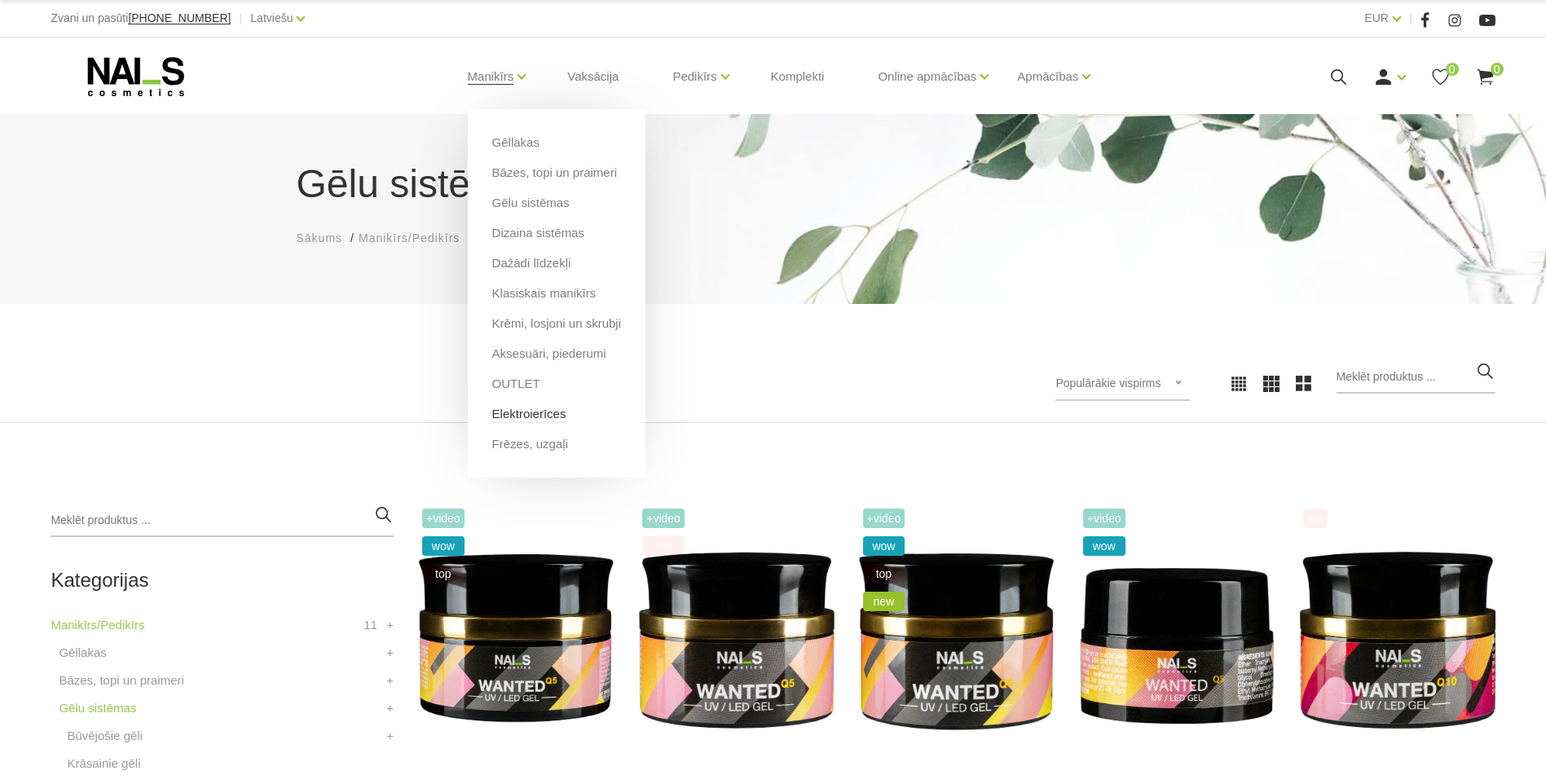
click at [557, 417] on link "Elektroierīces" at bounding box center [530, 414] width 74 height 18
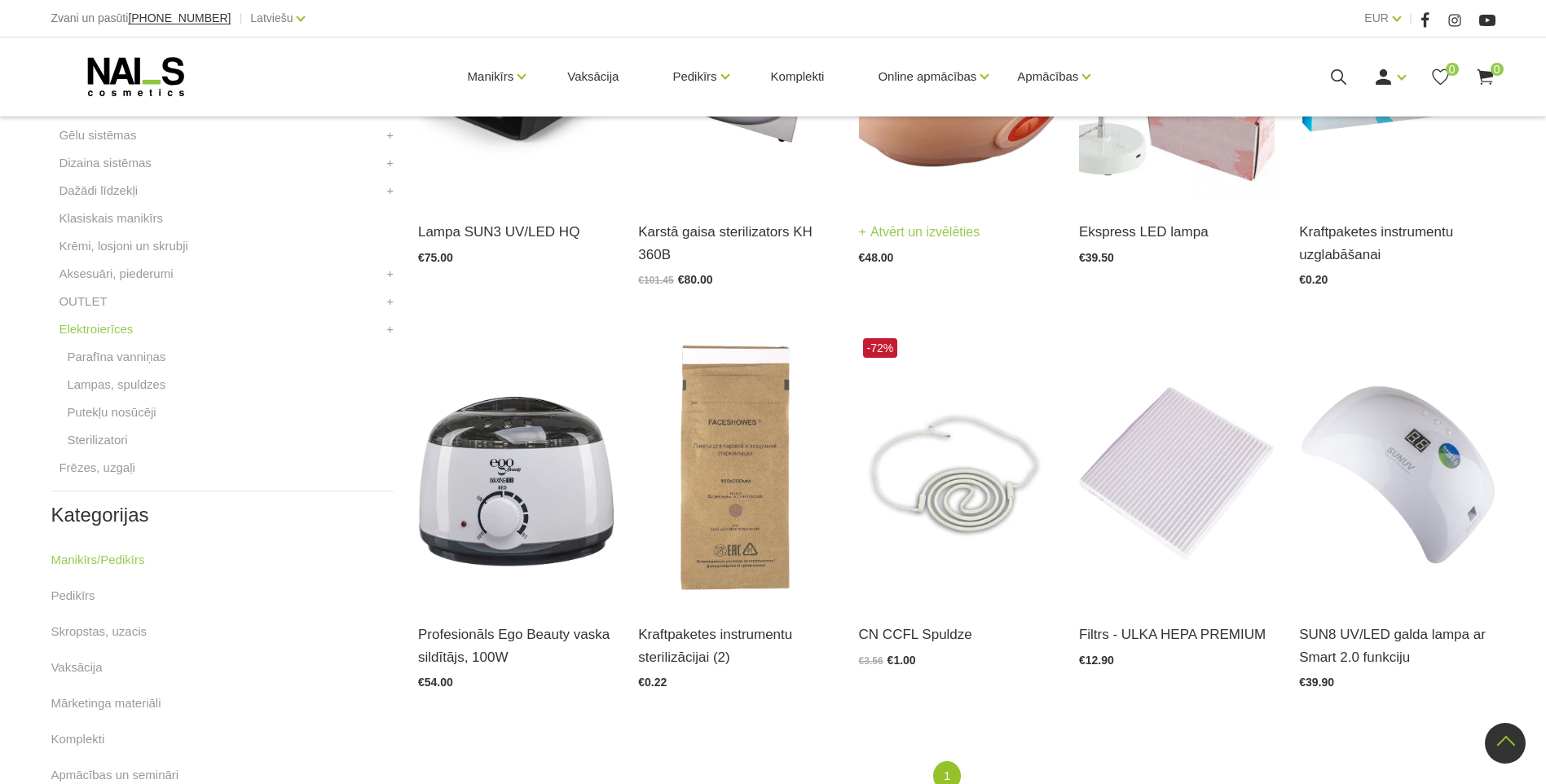
scroll to position [326, 0]
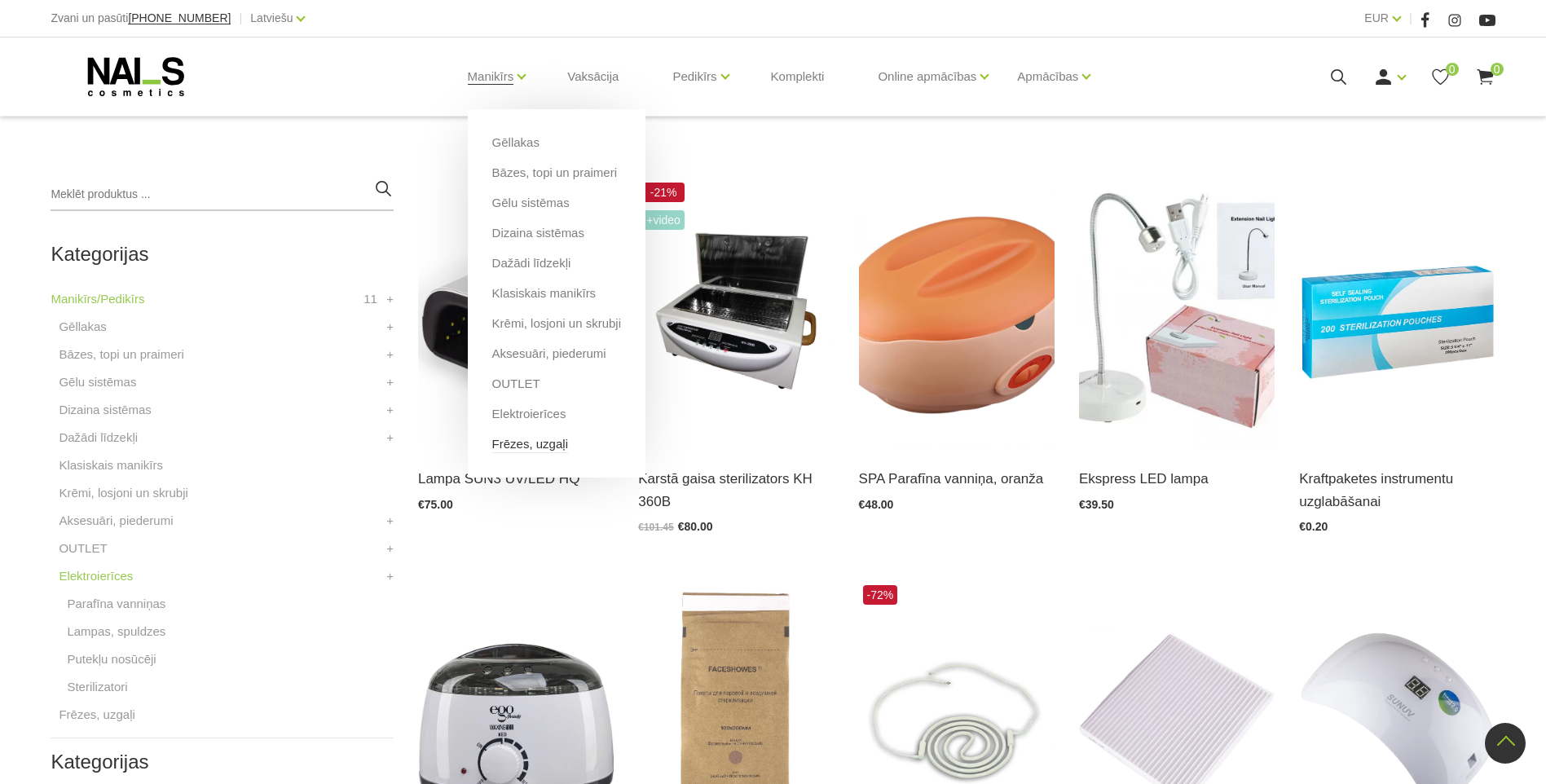
click at [543, 444] on link "Frēzes, uzgaļi" at bounding box center [531, 445] width 76 height 18
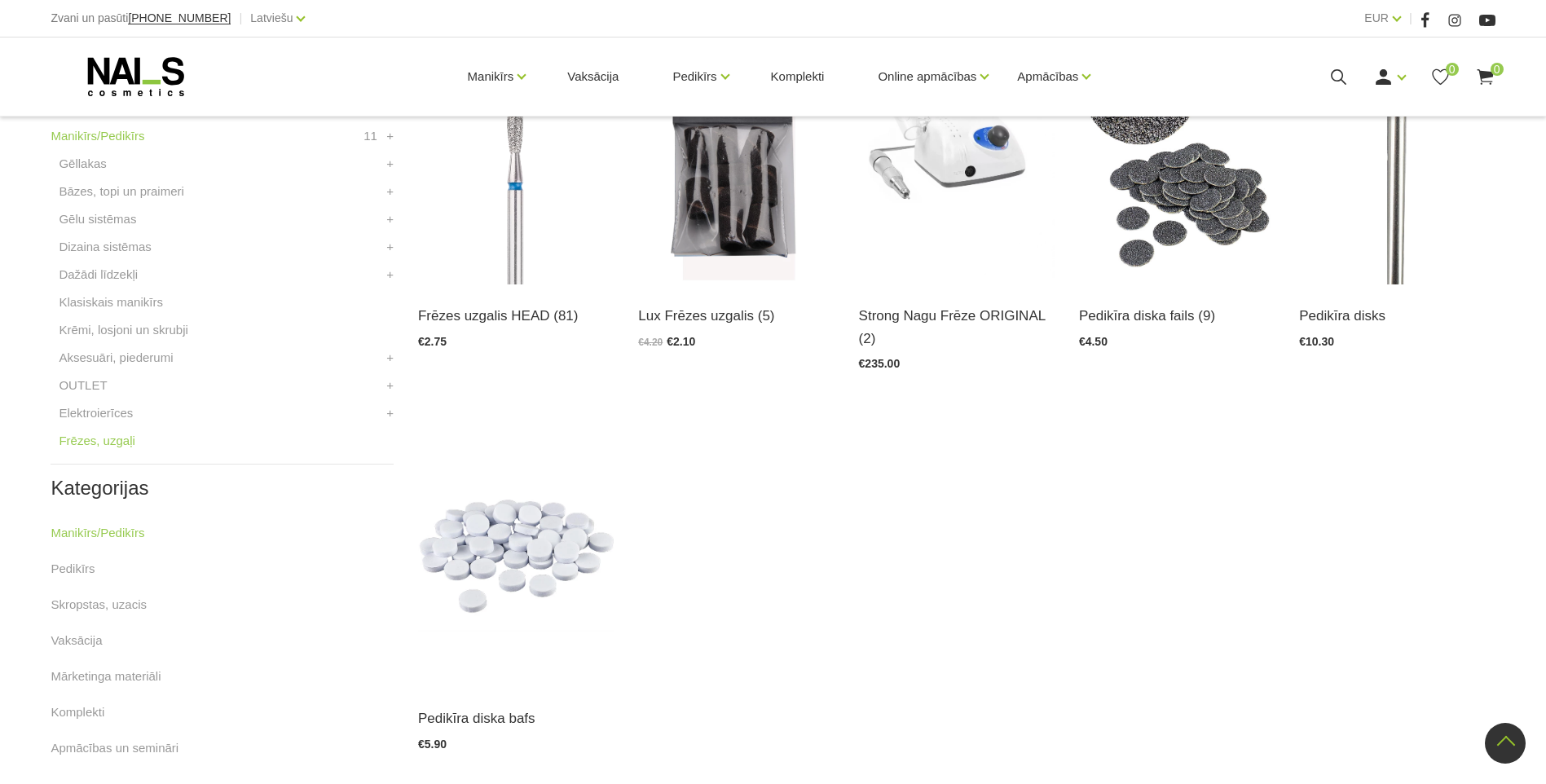
scroll to position [163, 0]
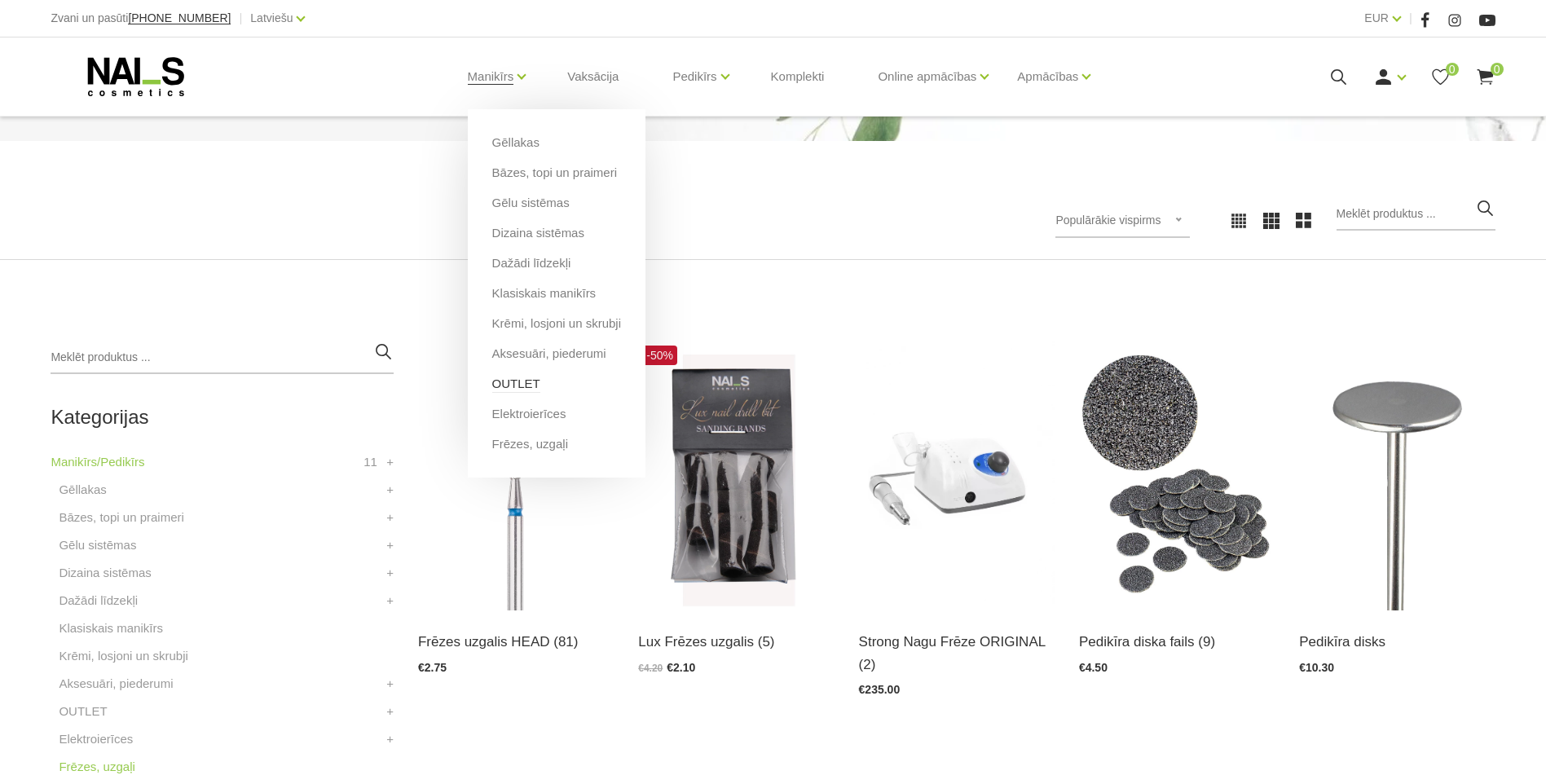
click at [526, 380] on link "OUTLET" at bounding box center [516, 384] width 48 height 18
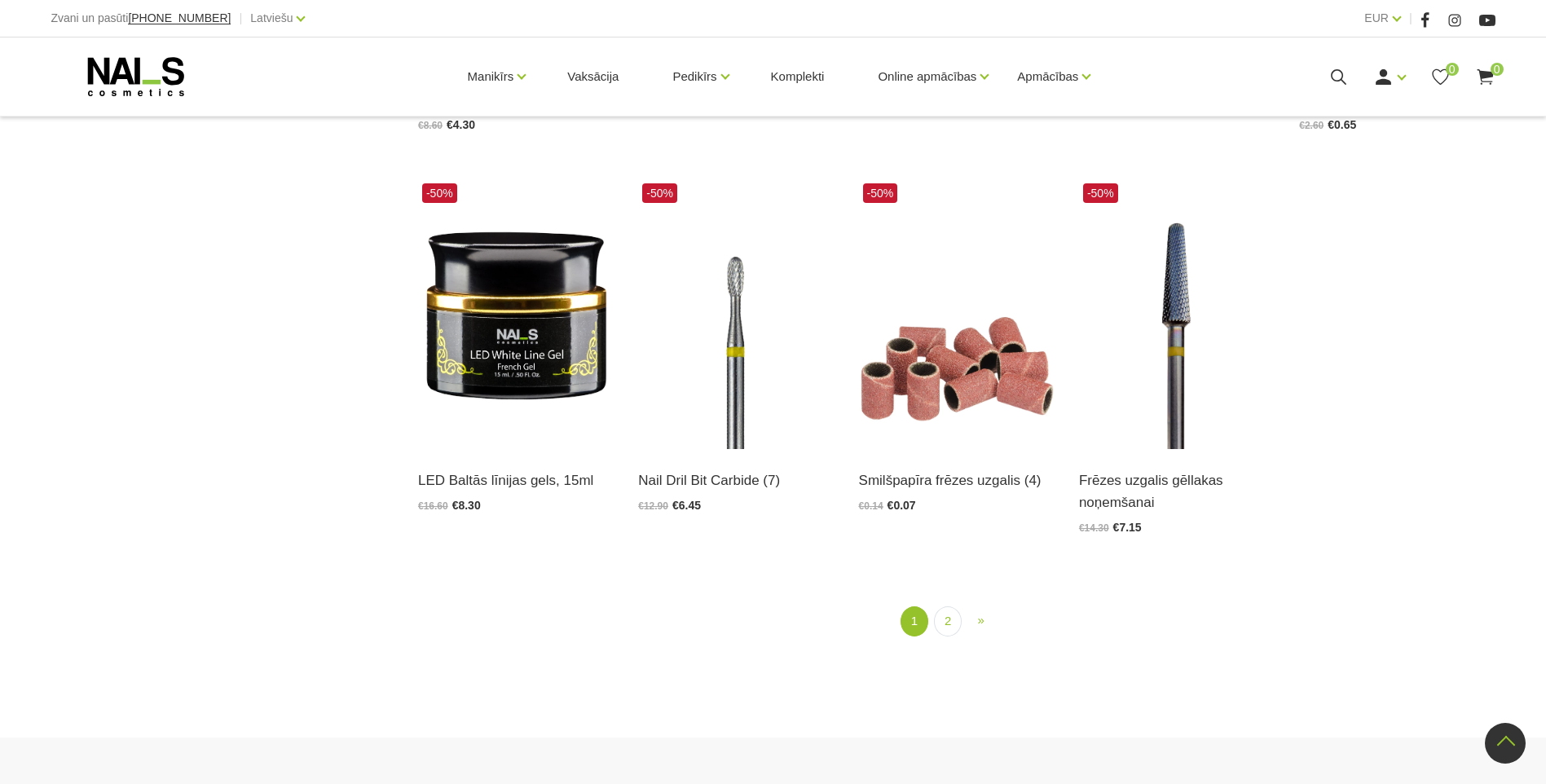
scroll to position [1955, 0]
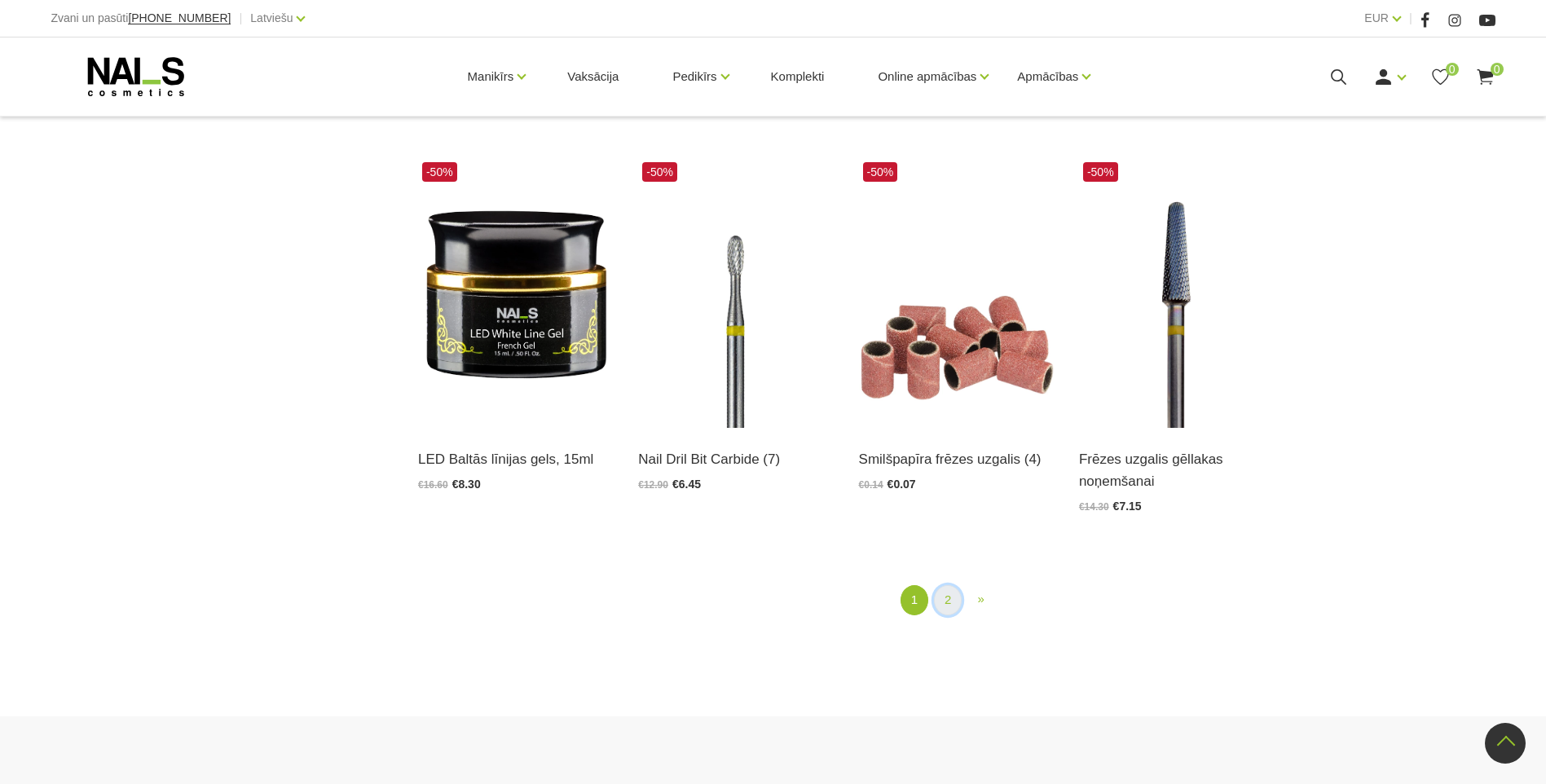
click at [952, 605] on link "2" at bounding box center [947, 599] width 28 height 30
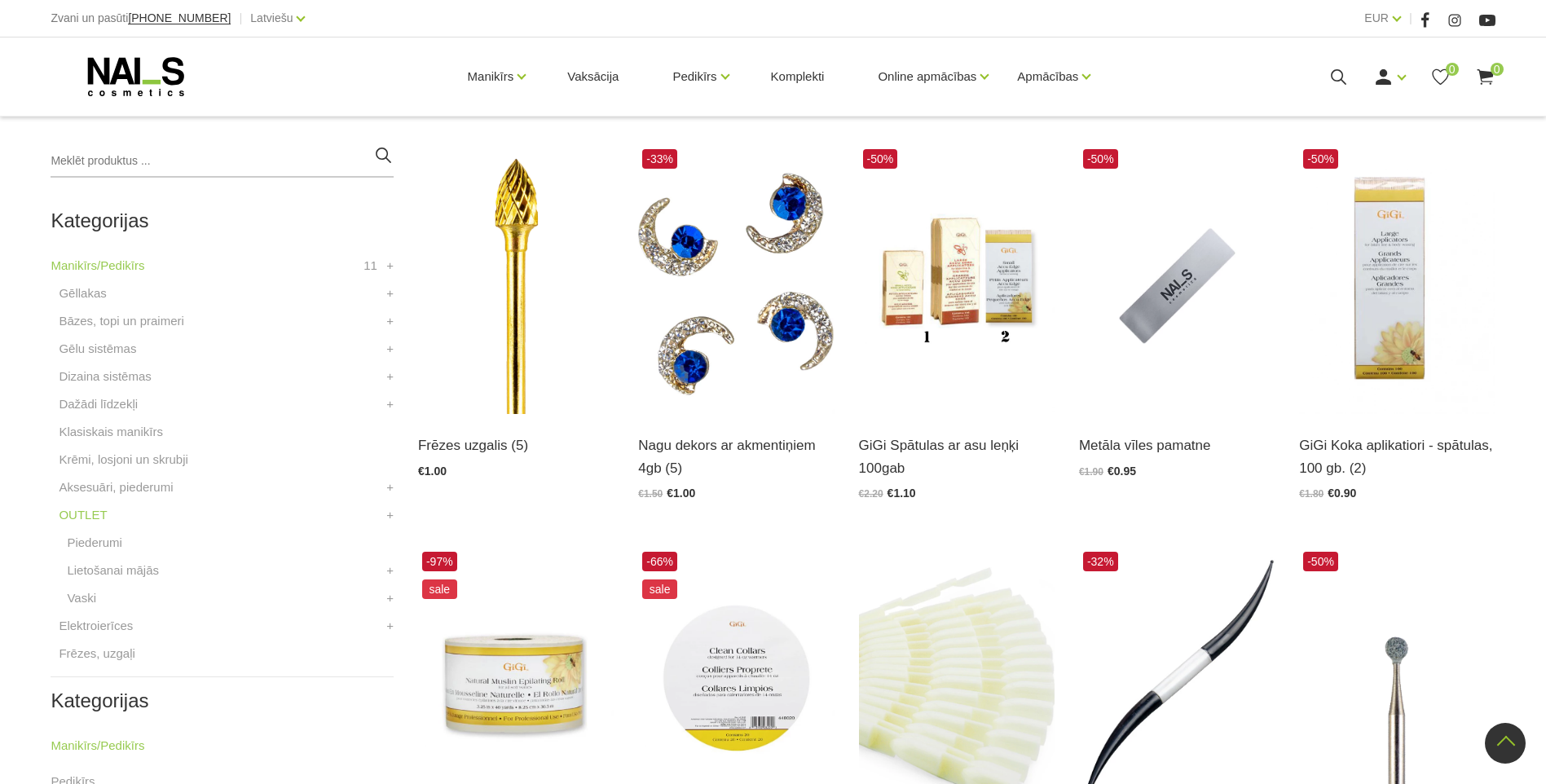
scroll to position [333, 0]
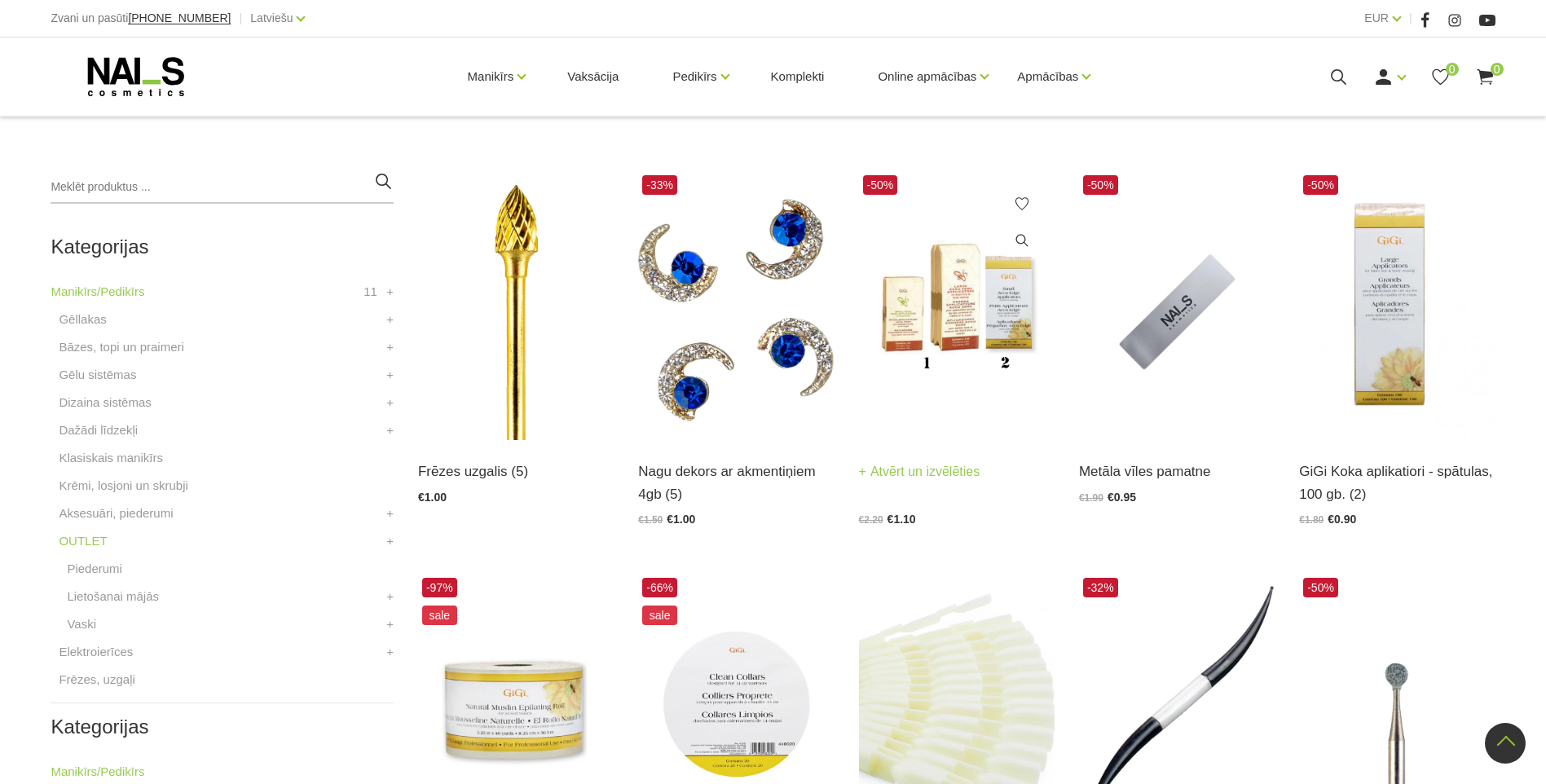
click at [984, 282] on img at bounding box center [956, 305] width 196 height 269
click at [1405, 339] on img at bounding box center [1397, 305] width 196 height 269
click at [1416, 318] on img at bounding box center [1397, 305] width 196 height 269
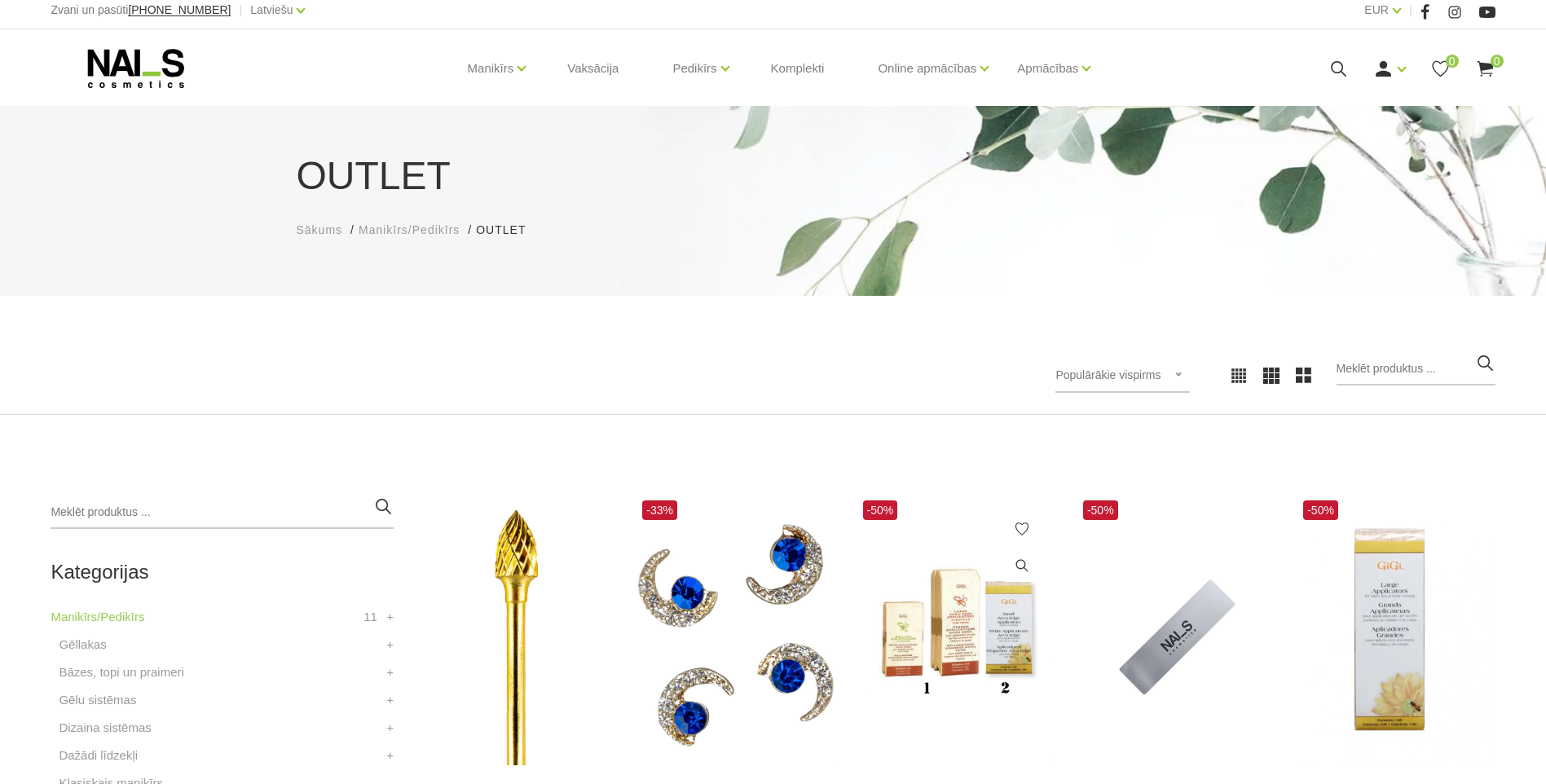
scroll to position [7, 0]
click at [812, 76] on link "Komplekti" at bounding box center [798, 69] width 80 height 78
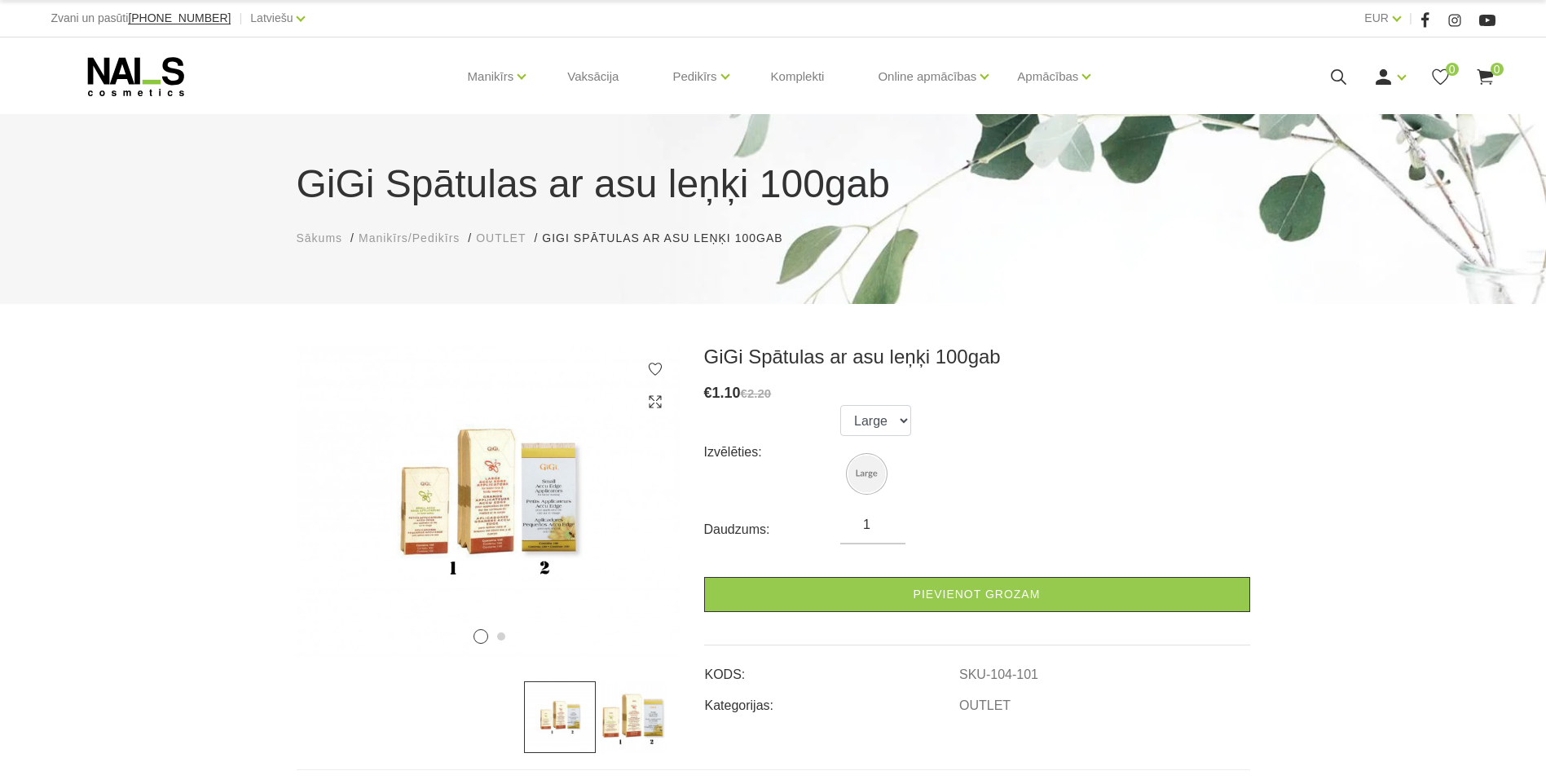
click at [639, 712] on img at bounding box center [631, 716] width 72 height 72
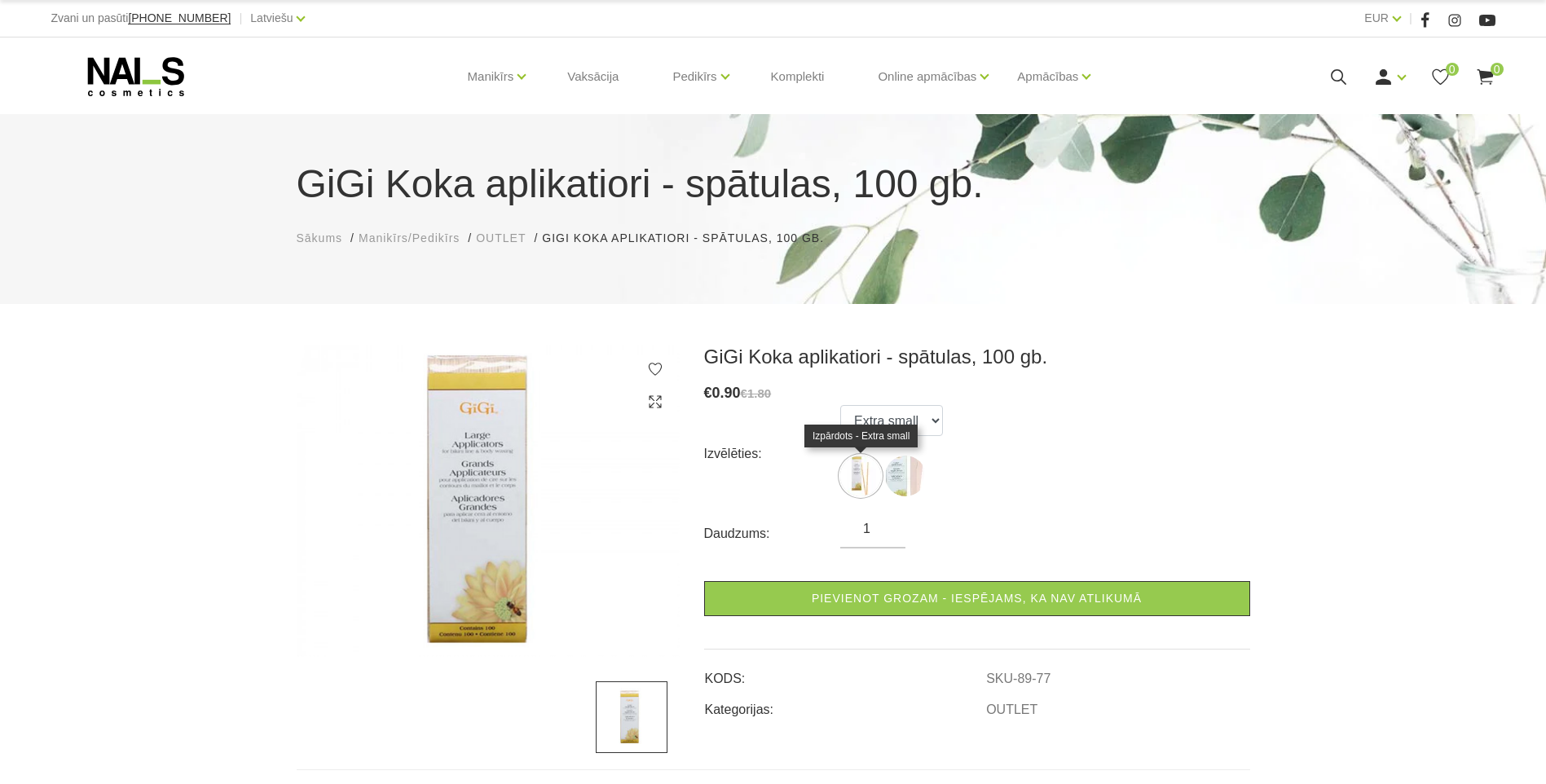
click at [874, 476] on img at bounding box center [860, 475] width 41 height 41
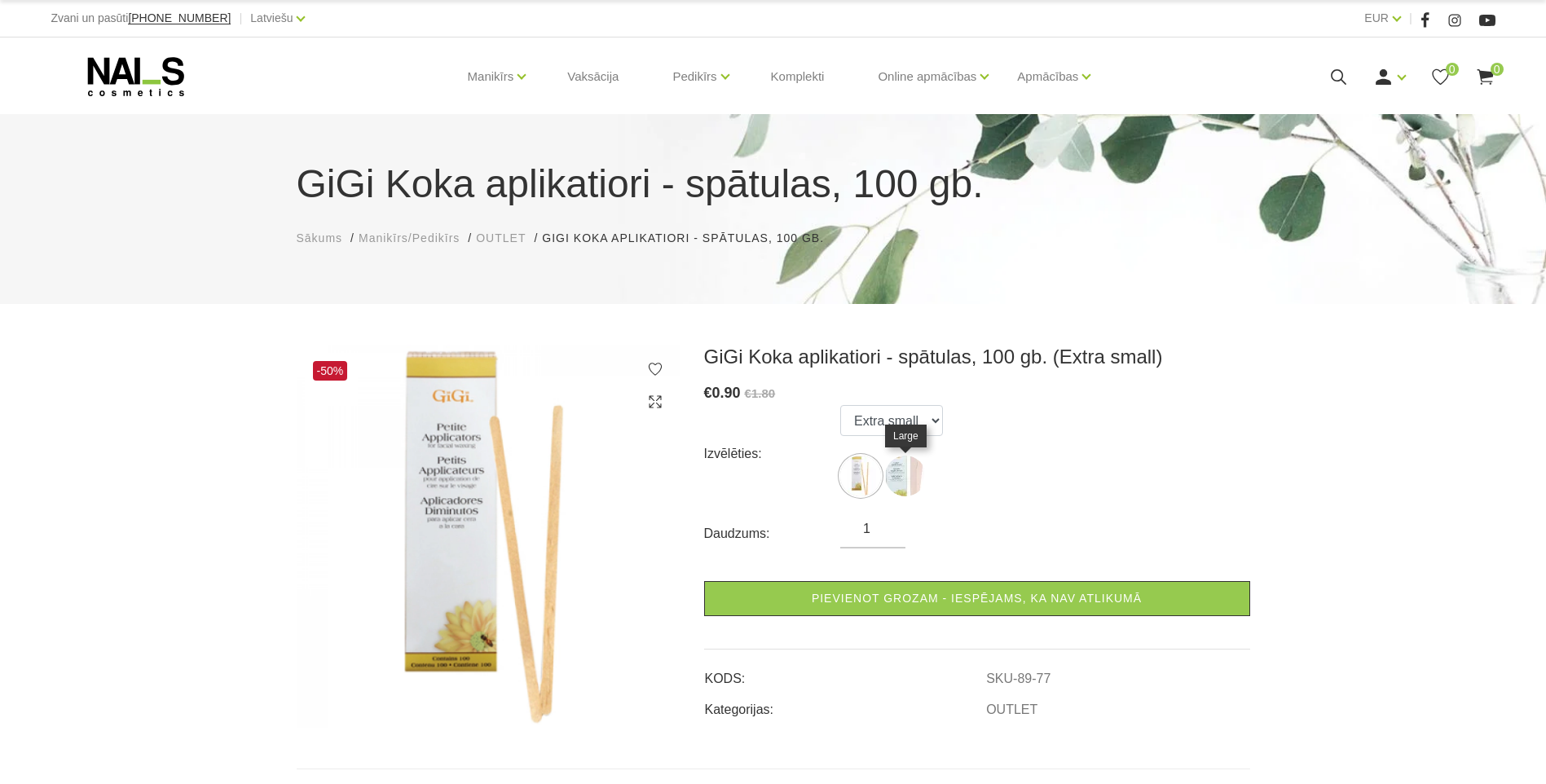
click at [898, 467] on img at bounding box center [905, 475] width 41 height 41
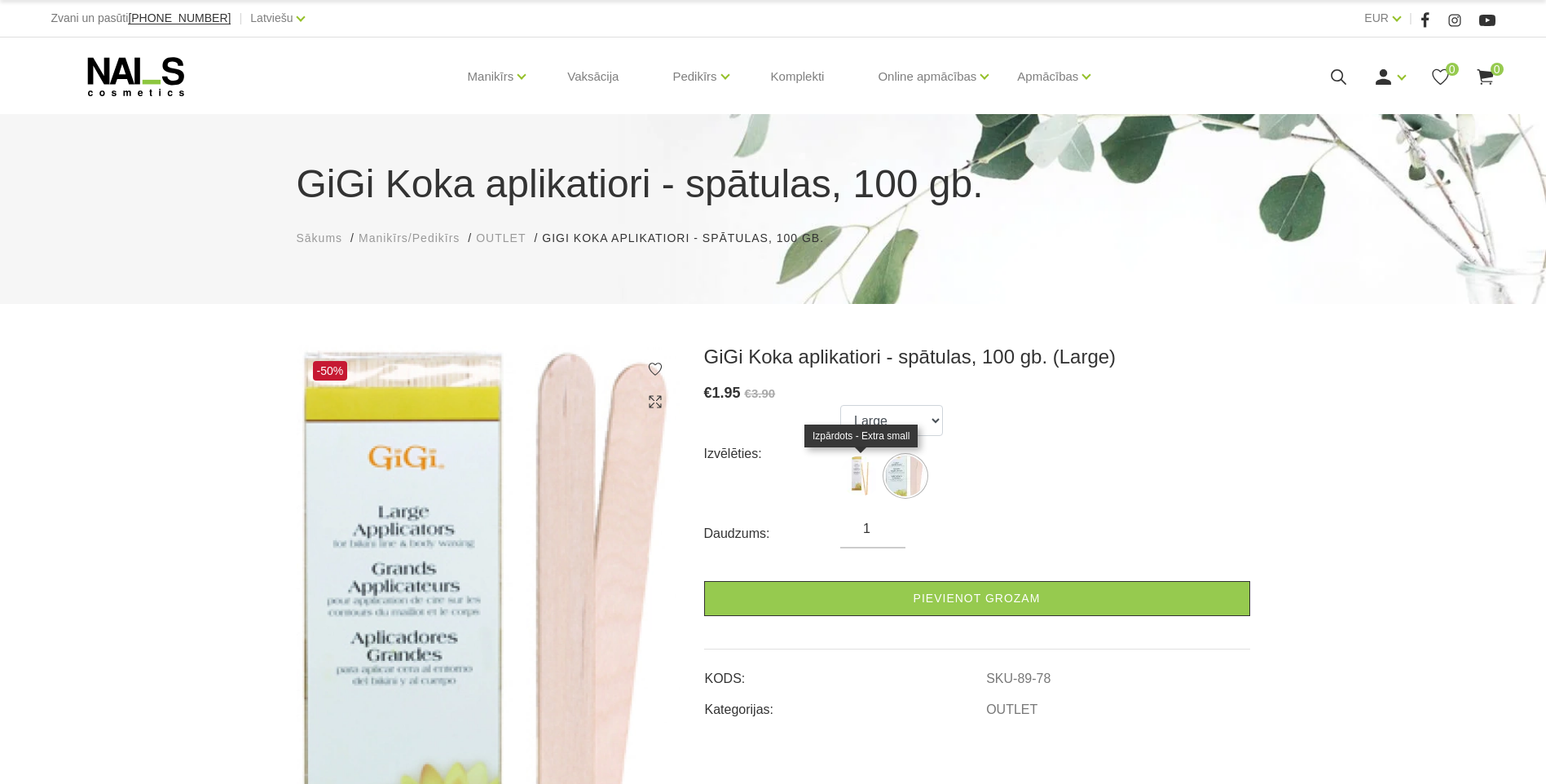
scroll to position [81, 0]
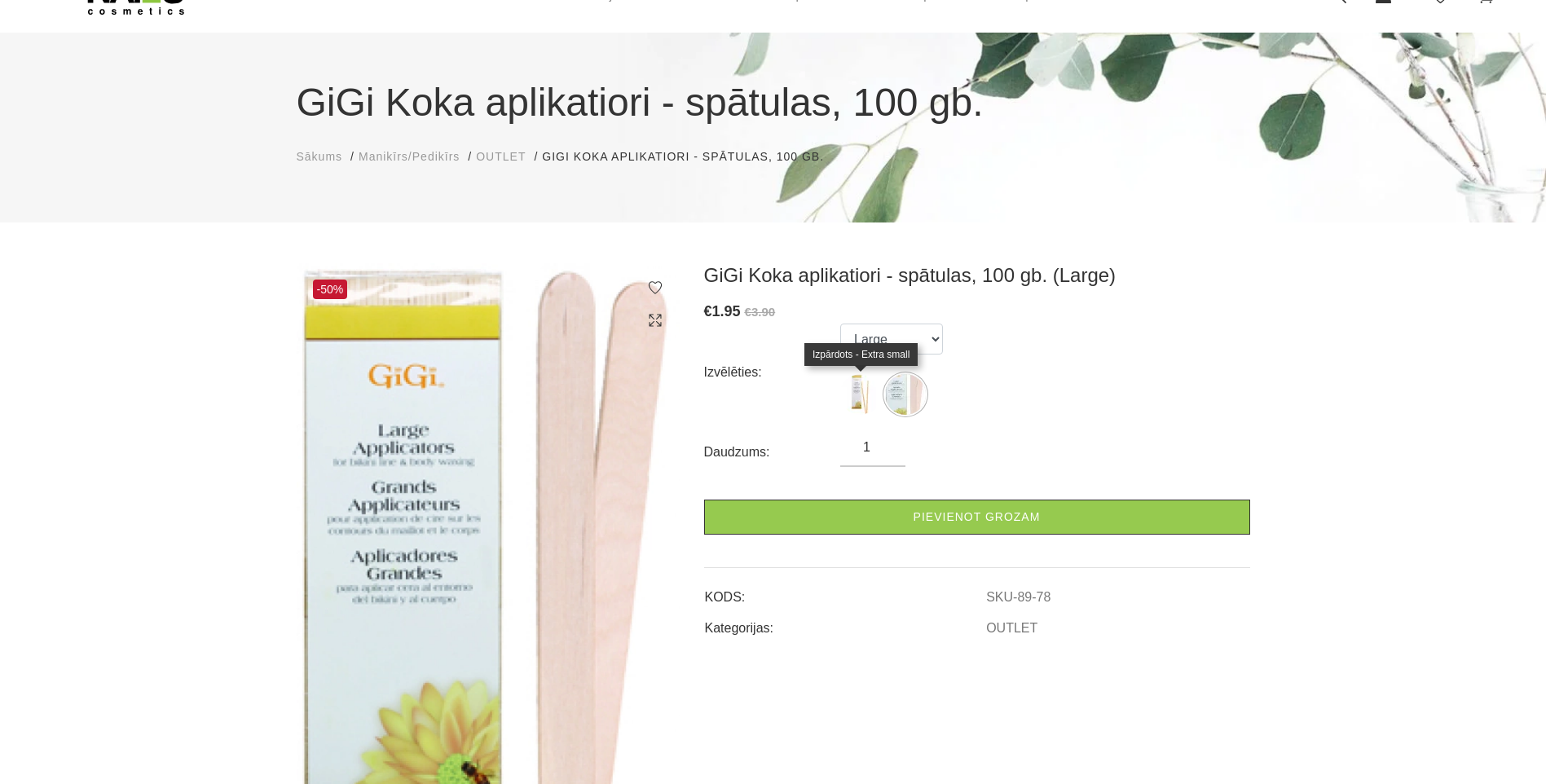
click at [857, 387] on img at bounding box center [860, 394] width 41 height 41
select select "77"
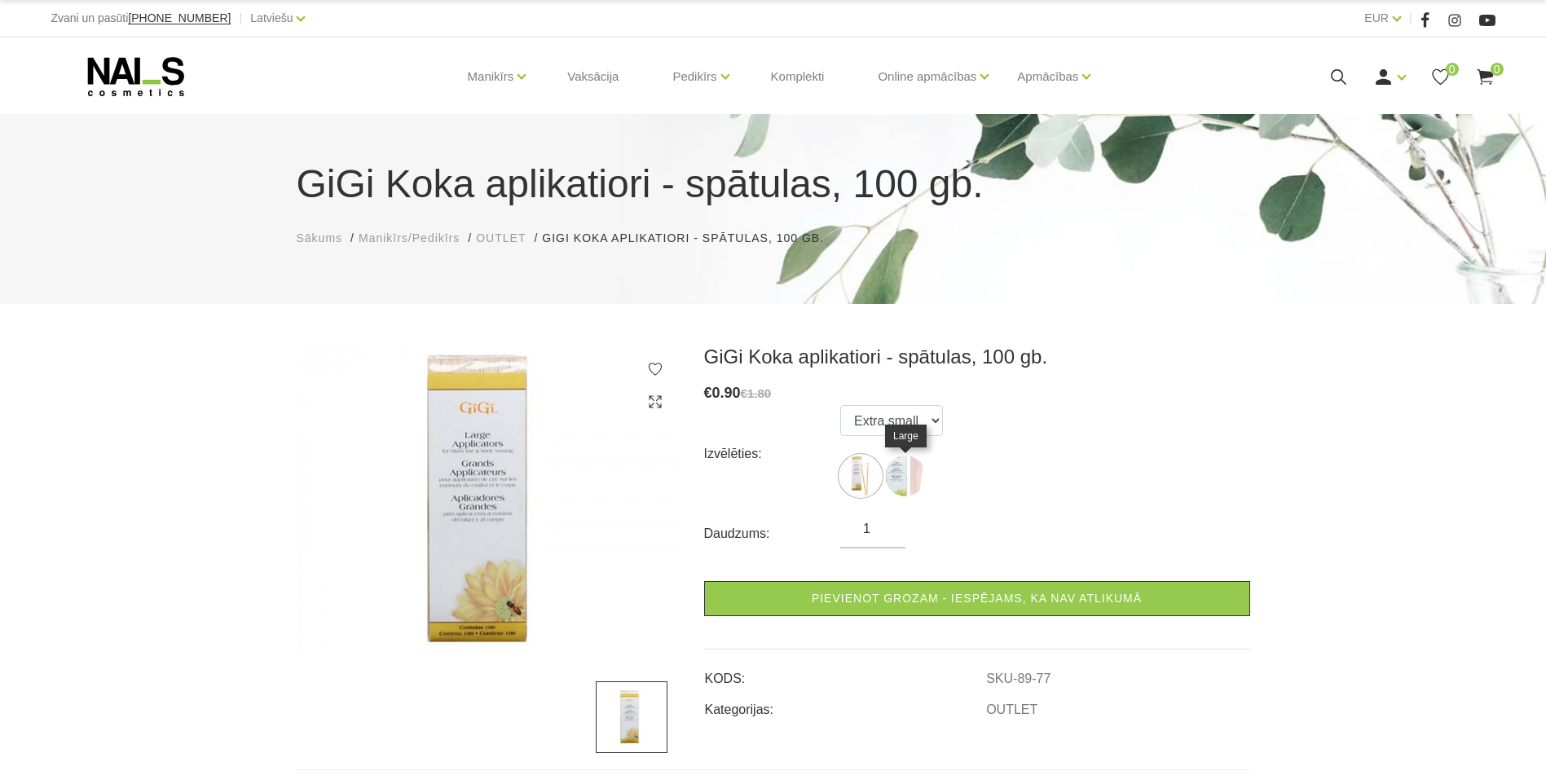
click at [909, 480] on img at bounding box center [905, 475] width 41 height 41
select select "78"
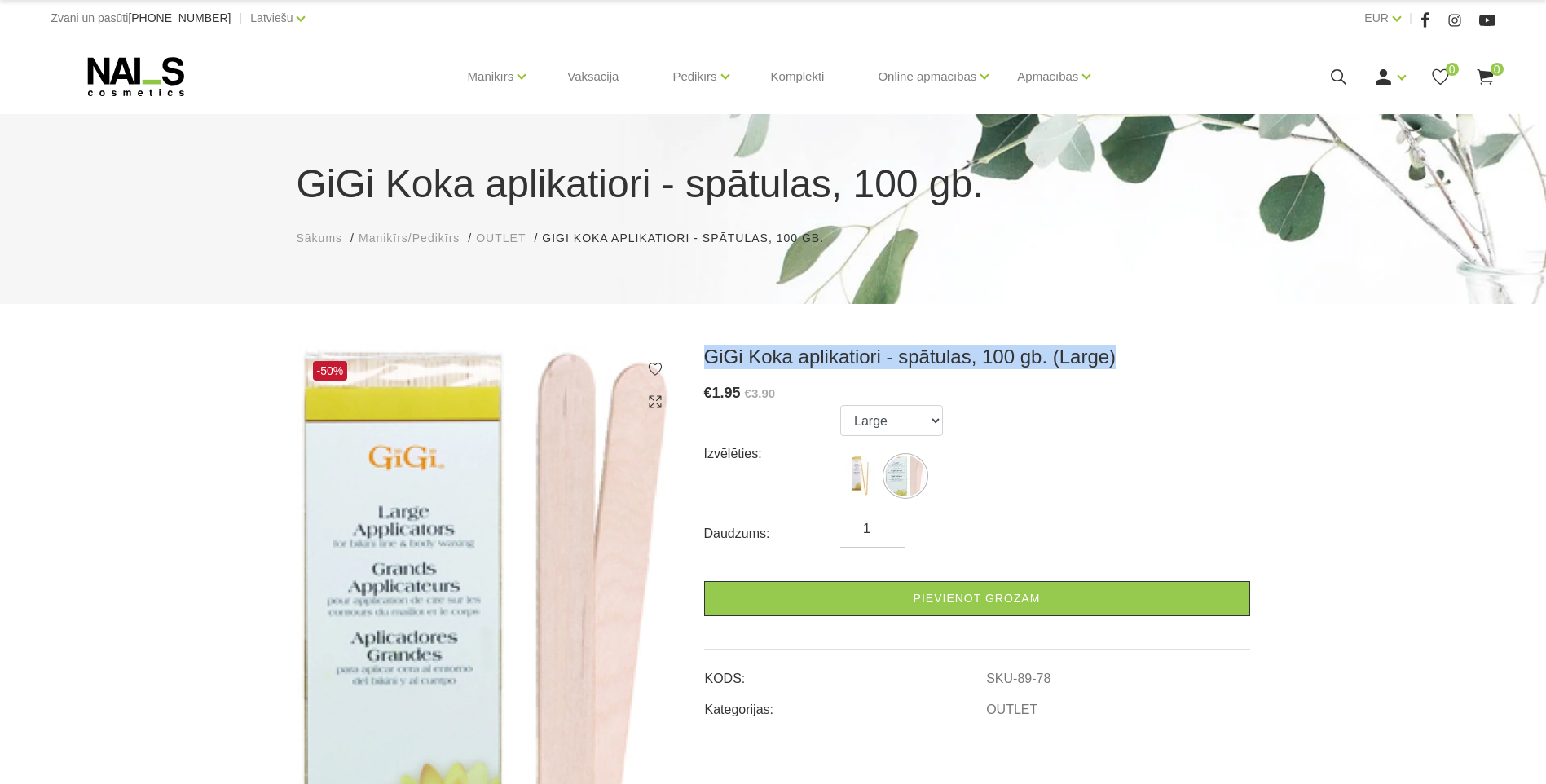
drag, startPoint x: 708, startPoint y: 360, endPoint x: 1111, endPoint y: 359, distance: 403.0
click at [1111, 359] on h3 "GiGi Koka aplikatiori - spātulas, 100 gb. (Large)" at bounding box center [976, 357] width 546 height 24
drag, startPoint x: 1111, startPoint y: 359, endPoint x: 1061, endPoint y: 348, distance: 51.2
copy h3 "GiGi Koka aplikatiori - spātulas, 100 gb. (Large)"
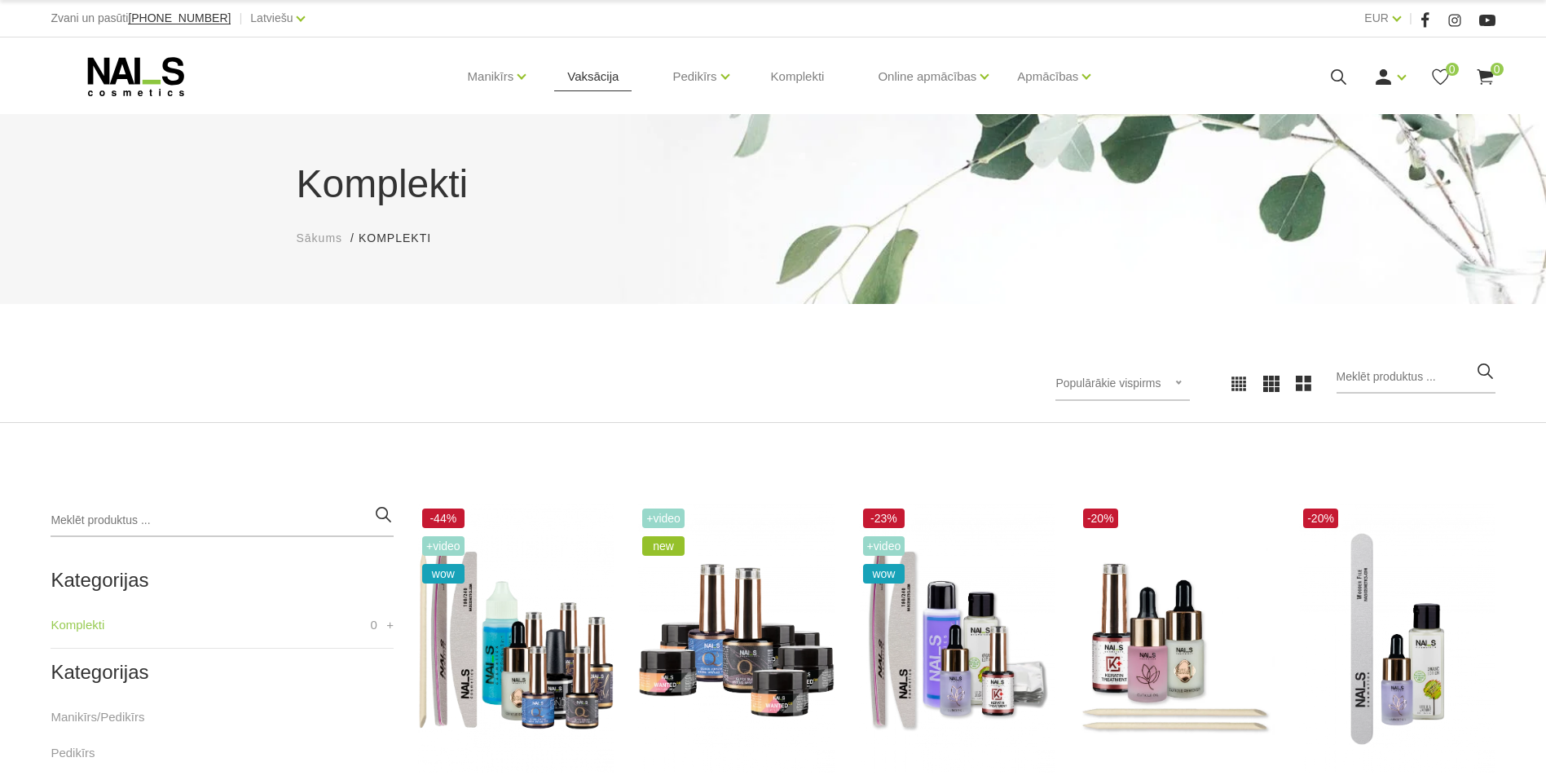
click at [600, 82] on link "Vaksācija" at bounding box center [592, 76] width 77 height 78
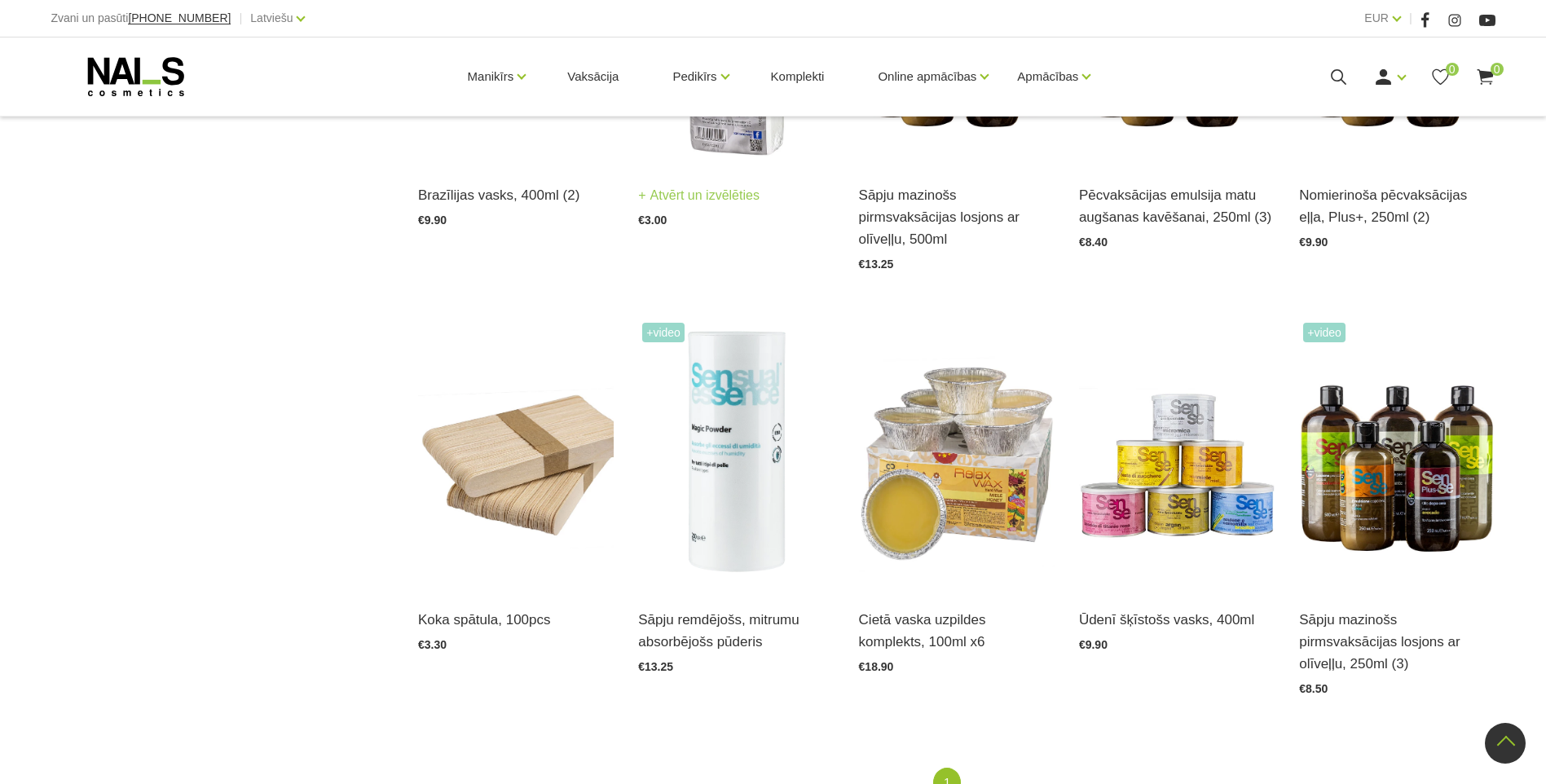
scroll to position [1059, 0]
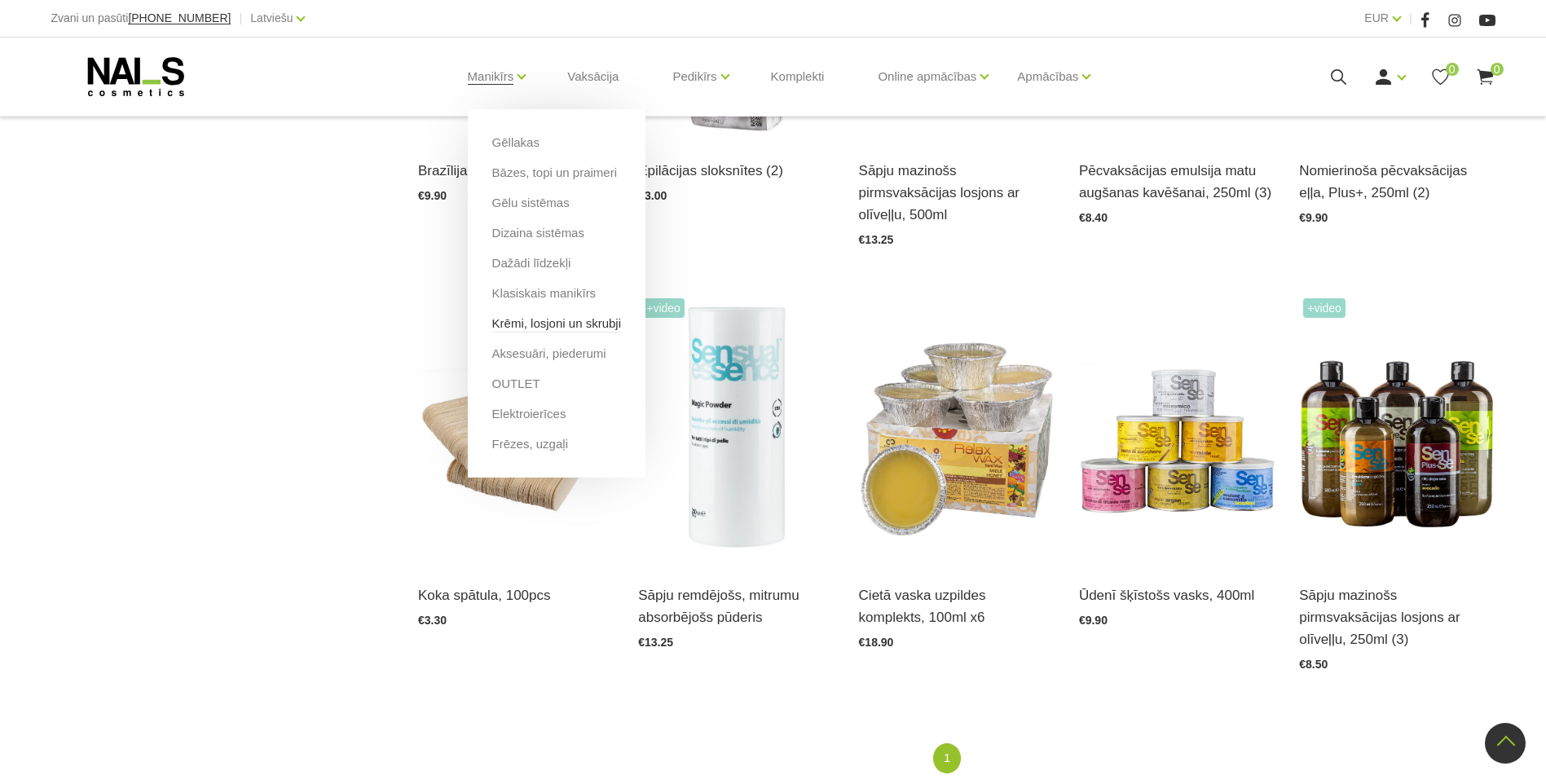
click at [540, 315] on link "Krēmi, losjoni un skrubji" at bounding box center [557, 323] width 129 height 18
